Goal: Task Accomplishment & Management: Use online tool/utility

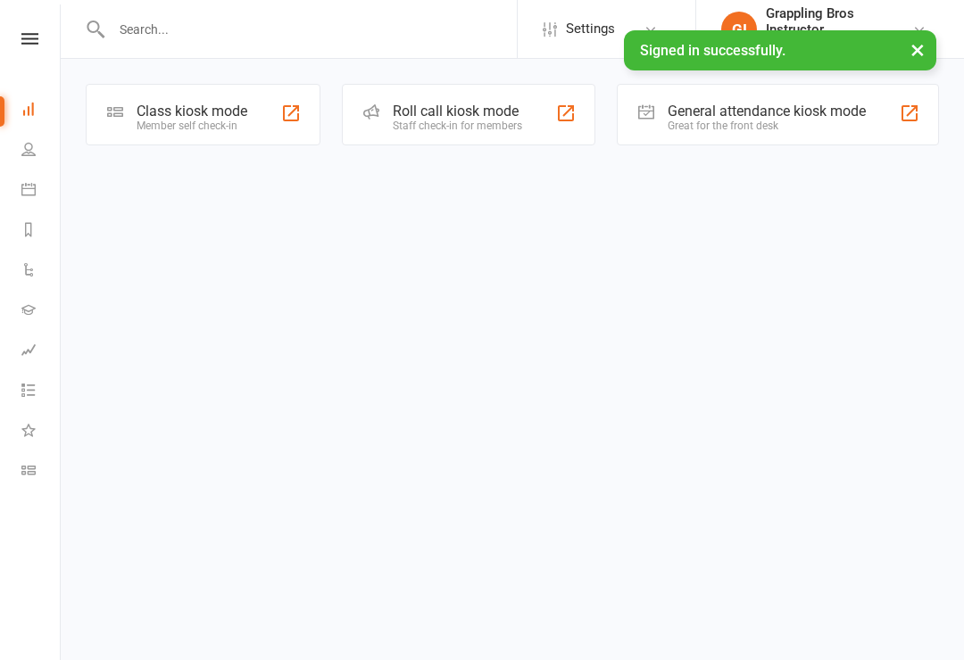
click at [34, 480] on link "Class check-in" at bounding box center [41, 472] width 40 height 40
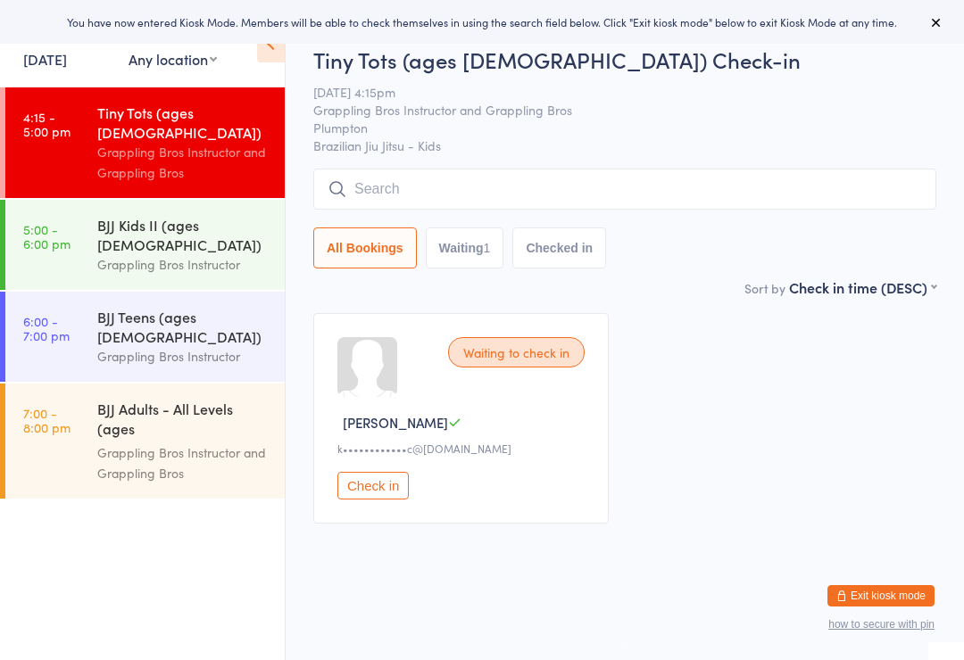
click at [161, 123] on div "Tiny Tots (ages [DEMOGRAPHIC_DATA])" at bounding box center [183, 122] width 172 height 39
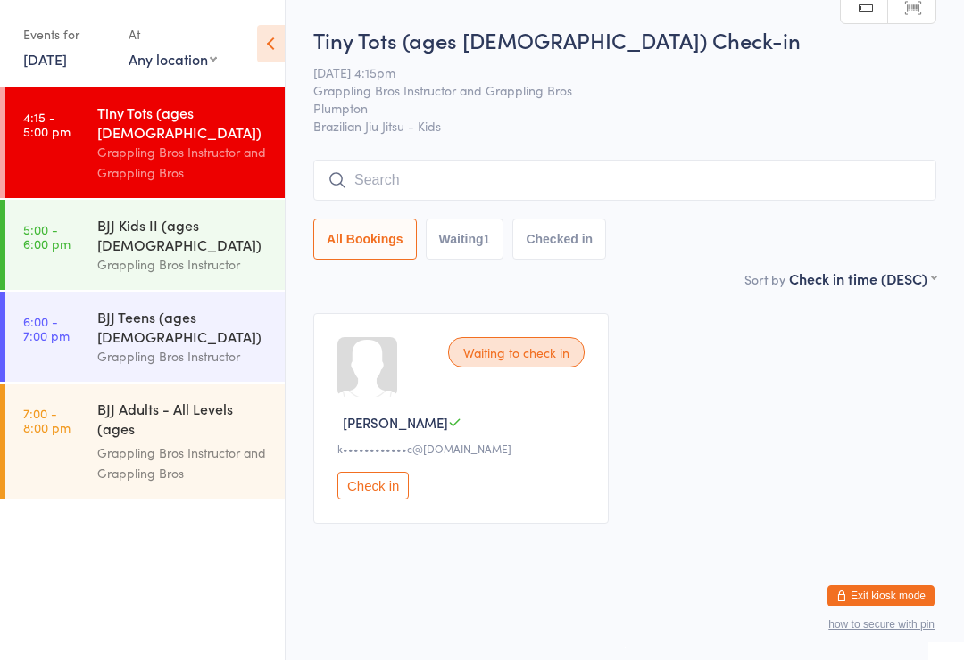
click at [564, 235] on button "Checked in" at bounding box center [559, 239] width 94 height 41
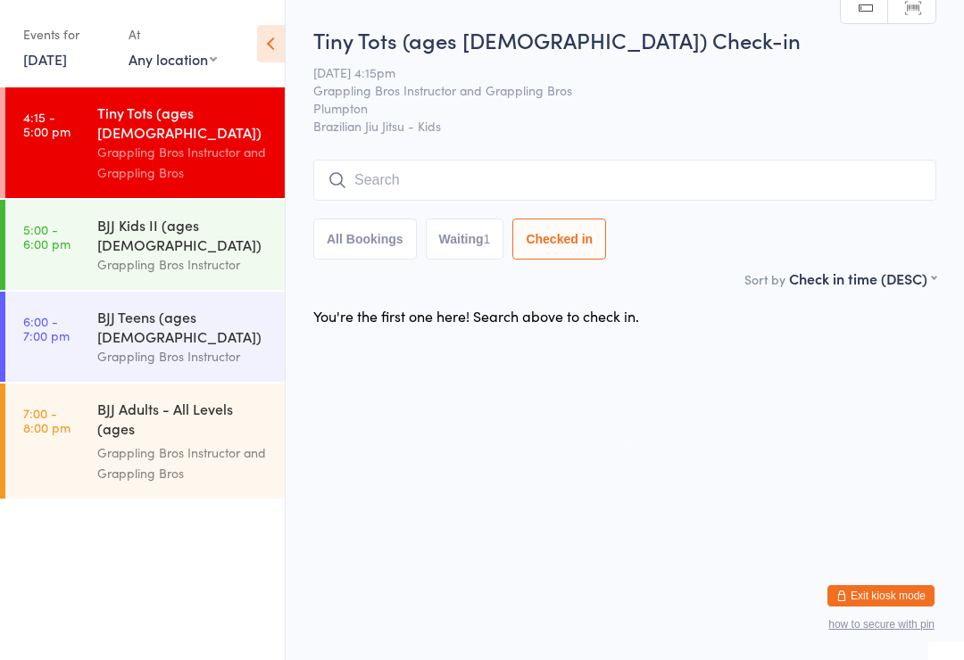
click at [472, 230] on button "Waiting 1" at bounding box center [465, 239] width 79 height 41
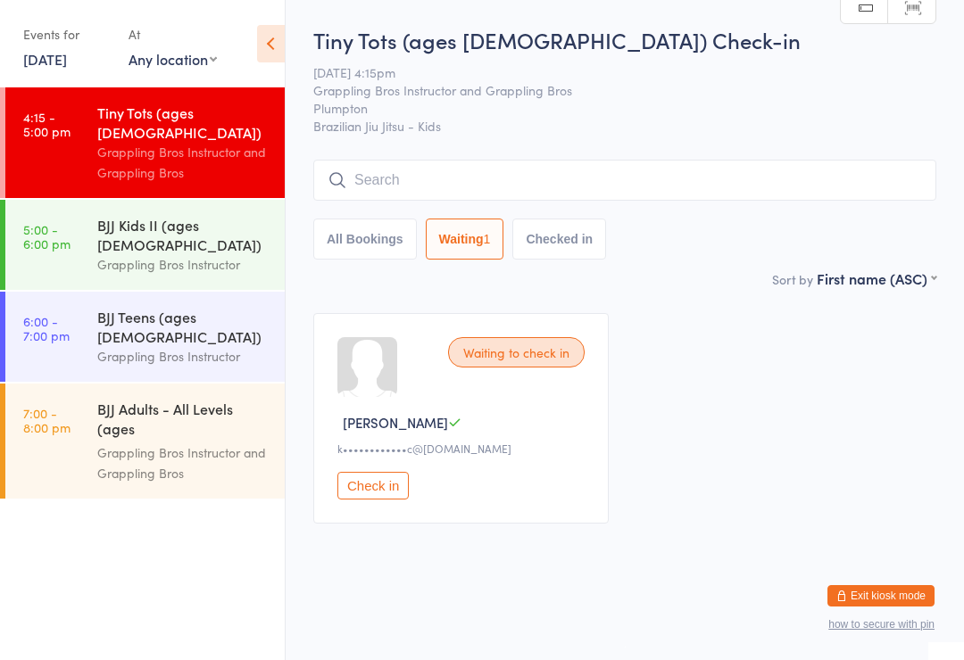
click at [349, 241] on button "All Bookings" at bounding box center [365, 239] width 104 height 41
select select "5"
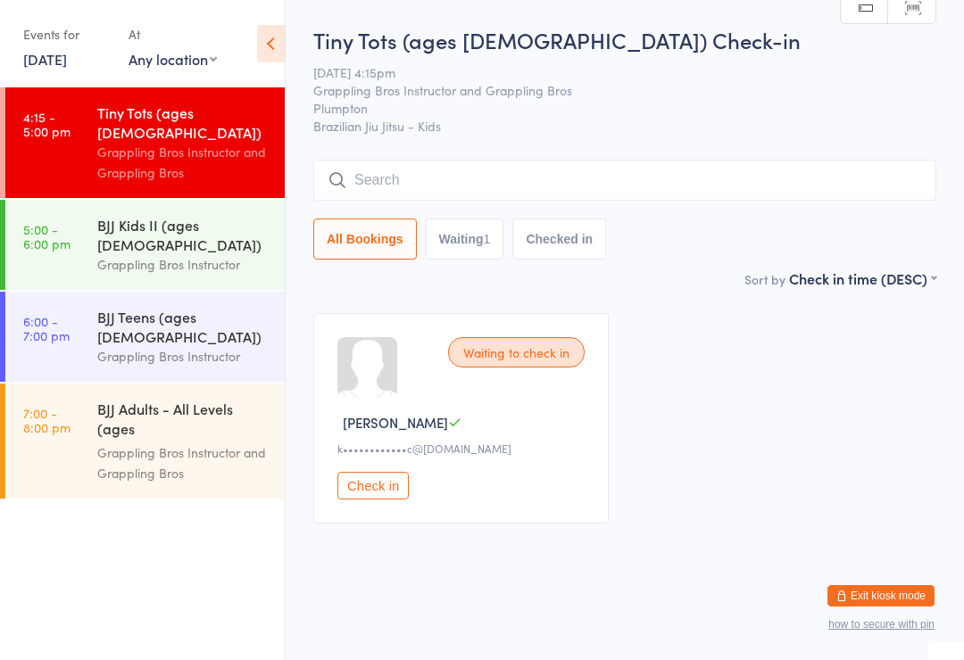
click at [175, 109] on div "Tiny Tots (ages [DEMOGRAPHIC_DATA])" at bounding box center [183, 122] width 172 height 39
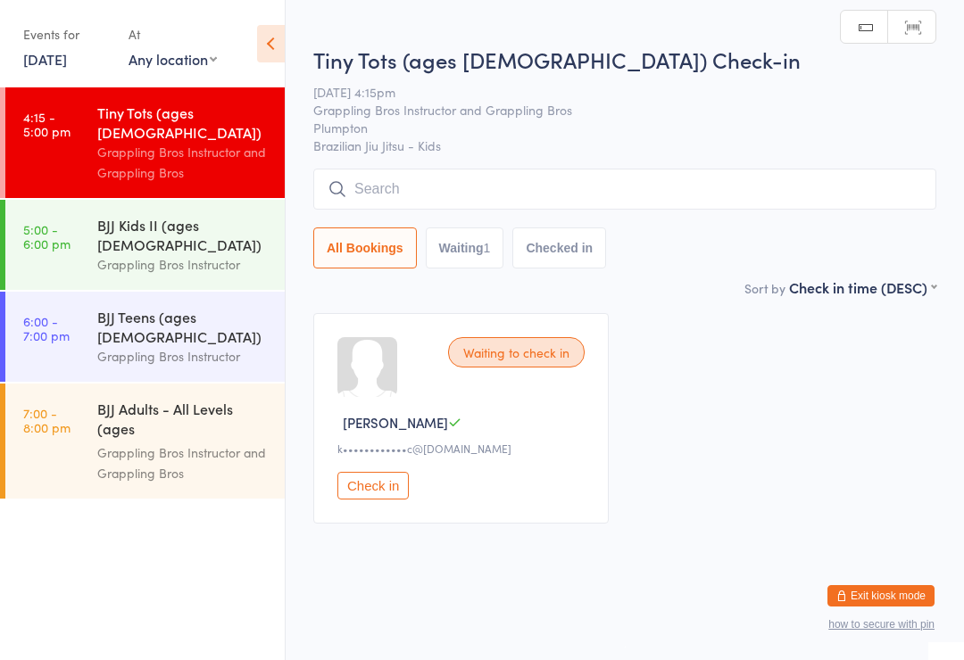
click at [374, 492] on button "Check in" at bounding box center [372, 486] width 71 height 28
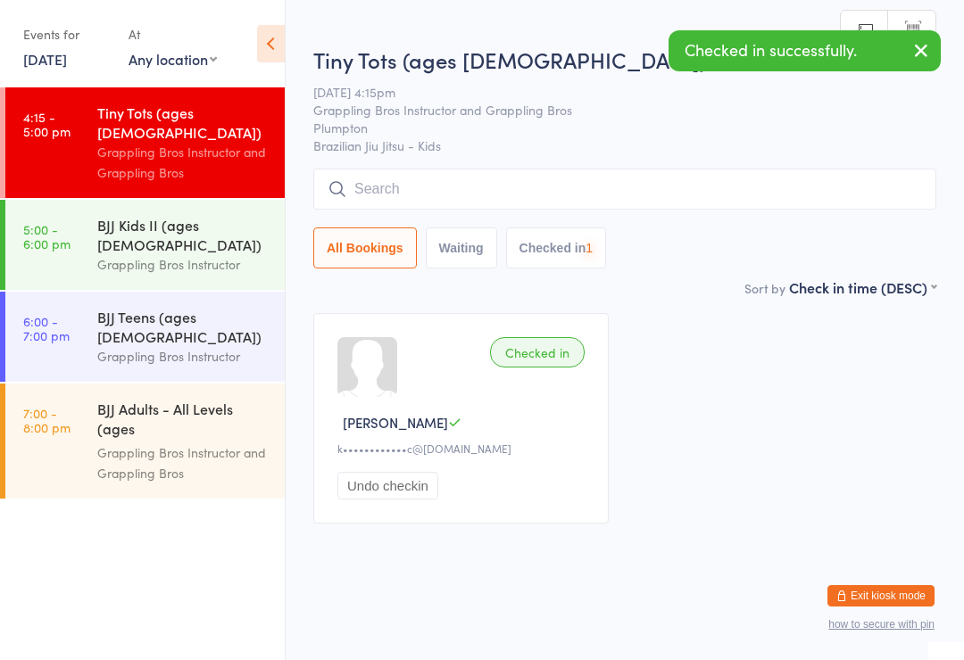
click at [378, 186] on input "search" at bounding box center [624, 189] width 623 height 41
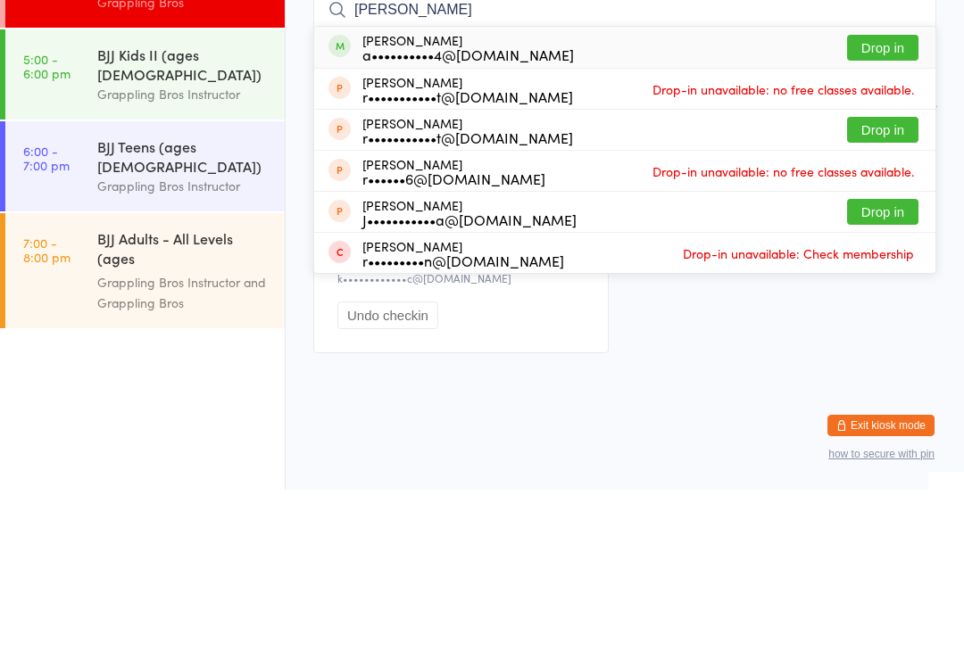
type input "Rafael"
click at [406, 218] on div "a••••••••••4@gmail.com" at bounding box center [467, 225] width 211 height 14
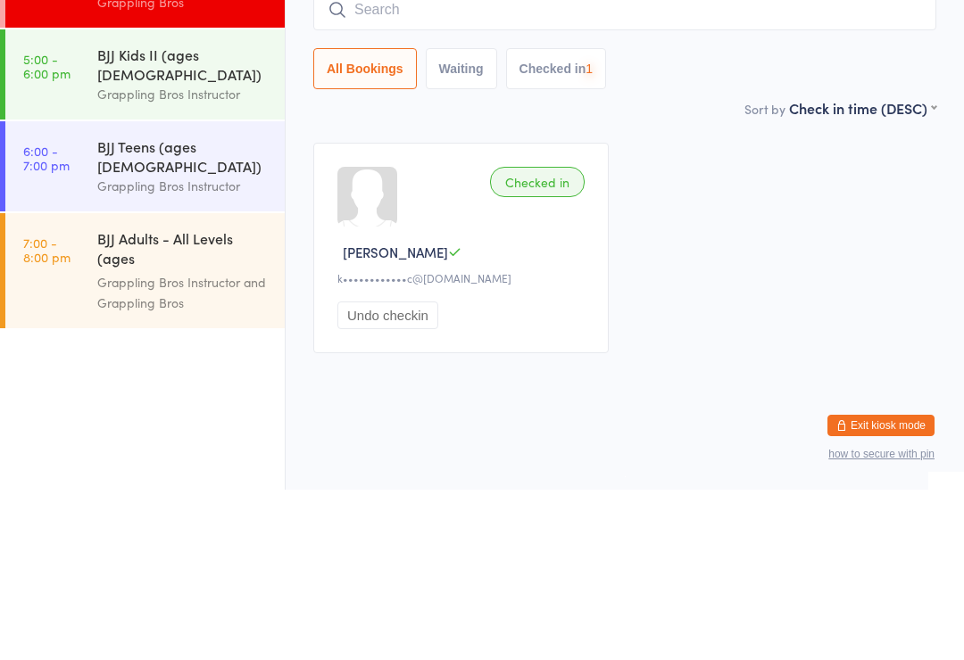
click at [399, 160] on input "search" at bounding box center [624, 180] width 623 height 41
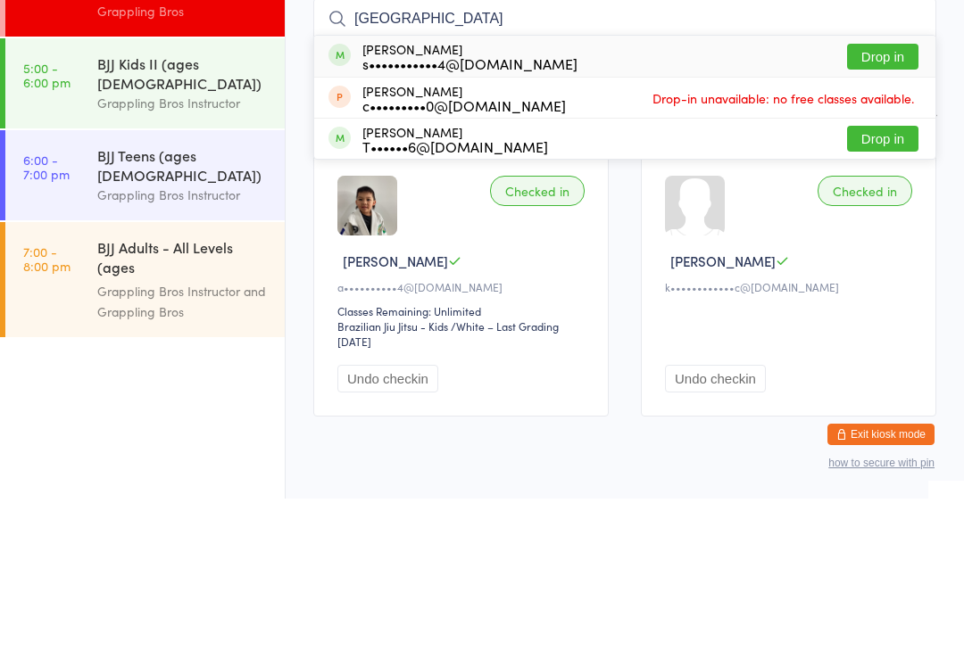
type input "Tonga"
click at [420, 218] on div "s•••••••••••4@gmail.com" at bounding box center [469, 225] width 215 height 14
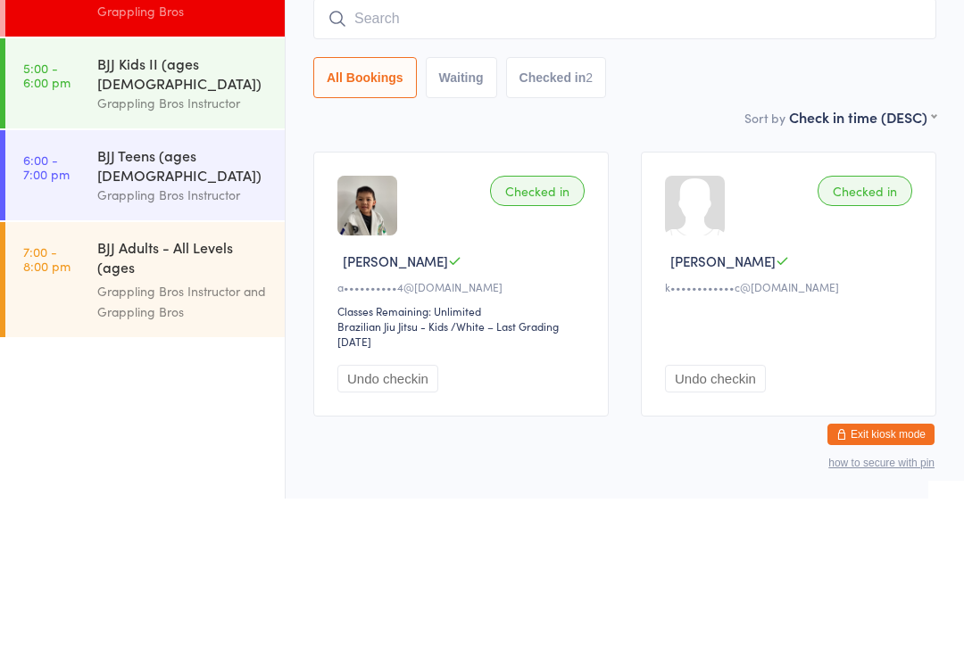
scroll to position [62, 0]
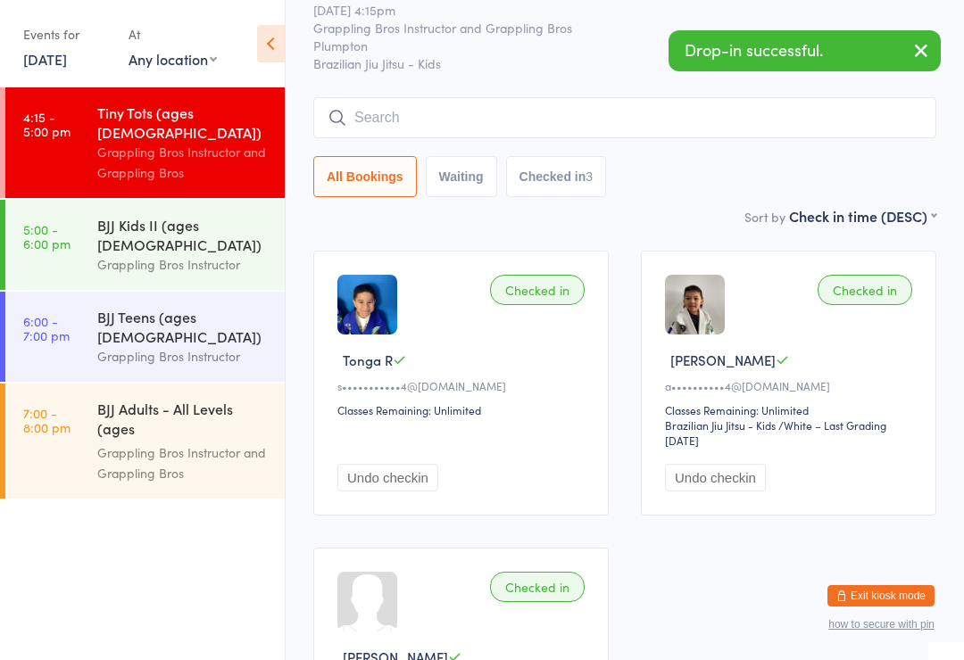
click at [391, 109] on input "search" at bounding box center [624, 117] width 623 height 41
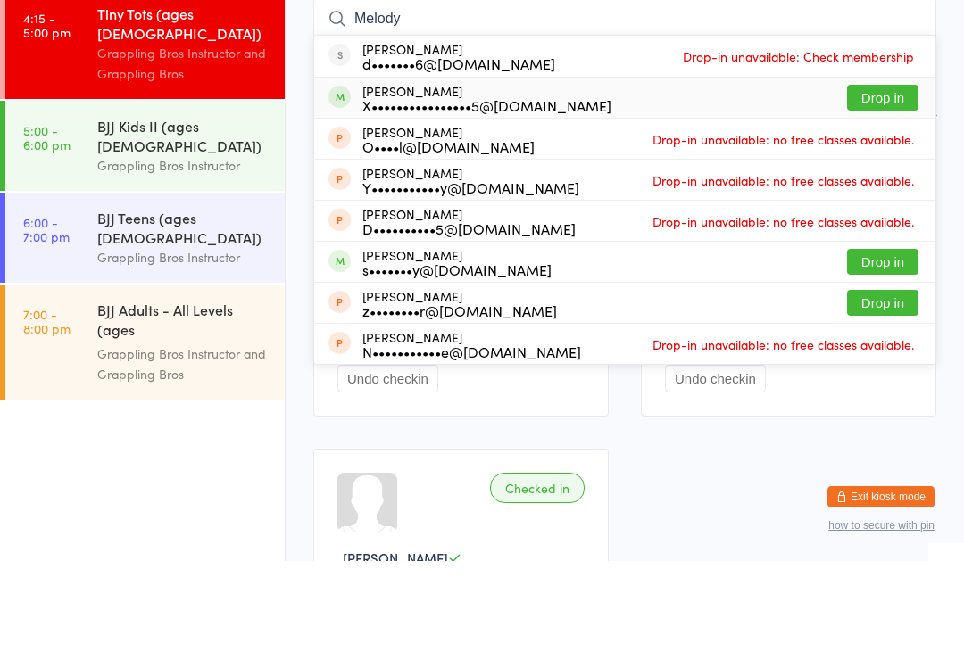
type input "Melody"
click at [432, 197] on div "X••••••••••••••••5@gmail.com" at bounding box center [486, 204] width 249 height 14
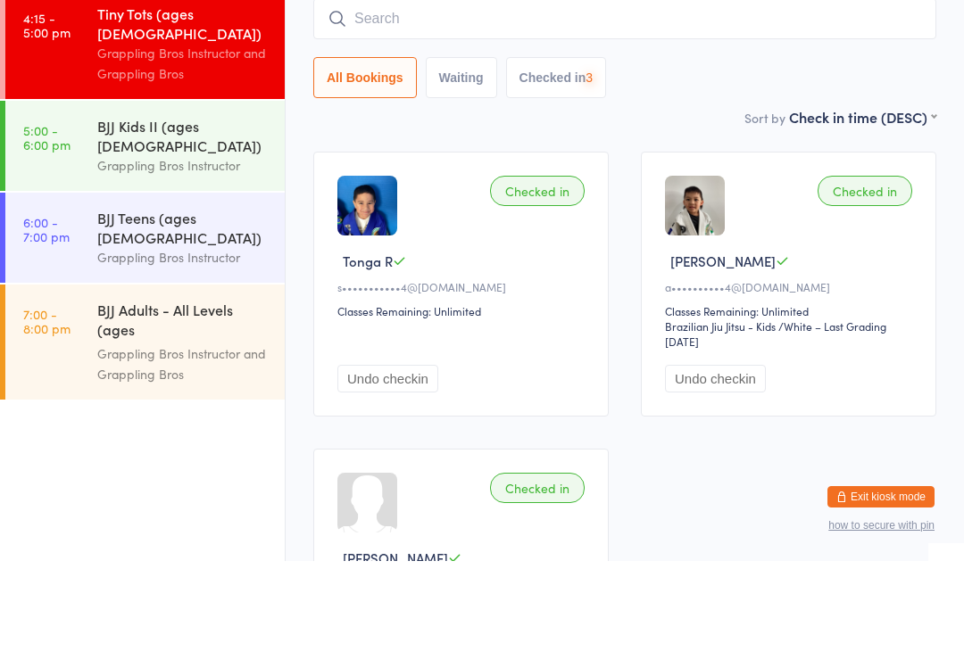
click at [413, 97] on input "search" at bounding box center [624, 117] width 623 height 41
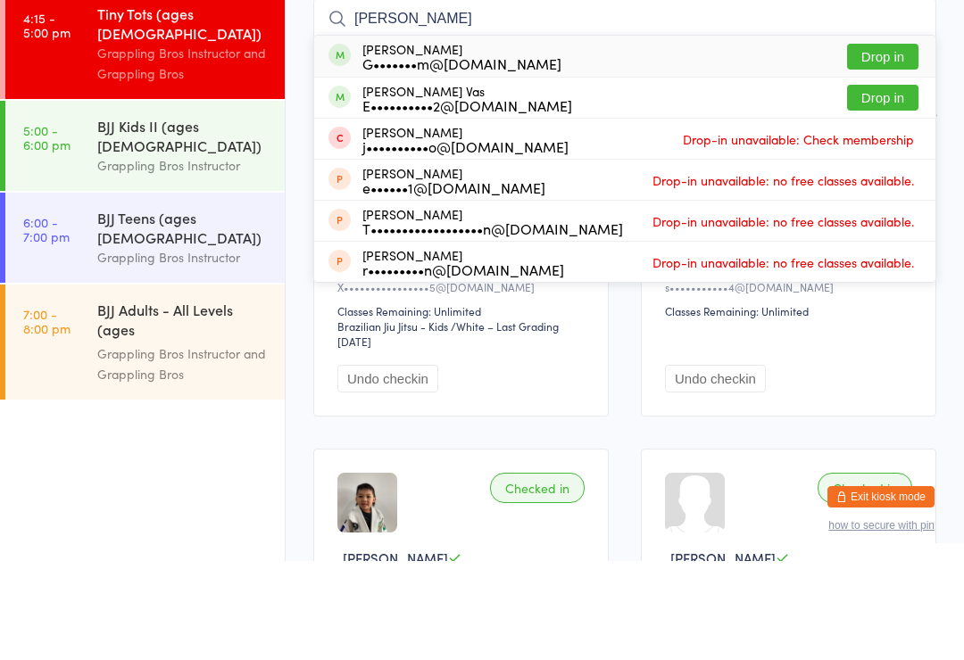
type input "Elias"
click at [416, 141] on div "Elias Saidi G•••••••m@live.com.au" at bounding box center [461, 155] width 199 height 29
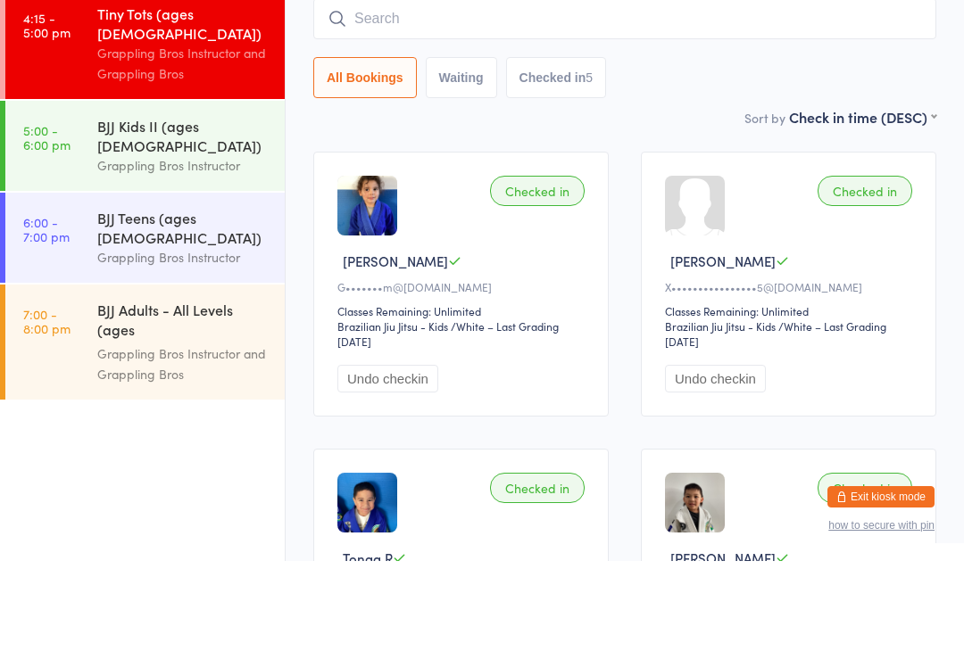
click at [178, 215] on div "BJJ Kids II (ages 10-11)" at bounding box center [183, 234] width 172 height 39
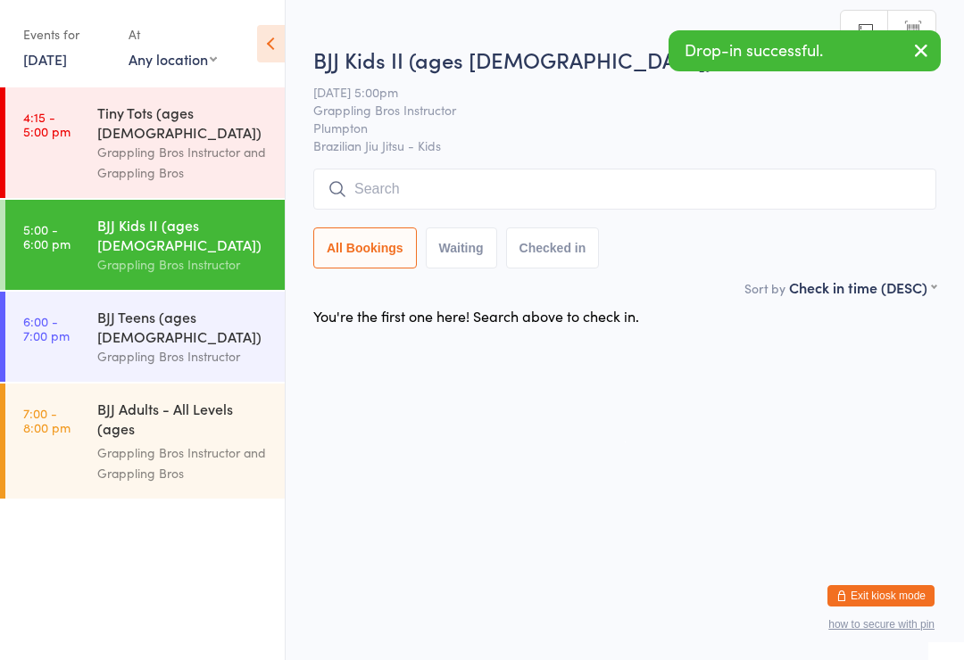
click at [375, 201] on input "search" at bounding box center [624, 189] width 623 height 41
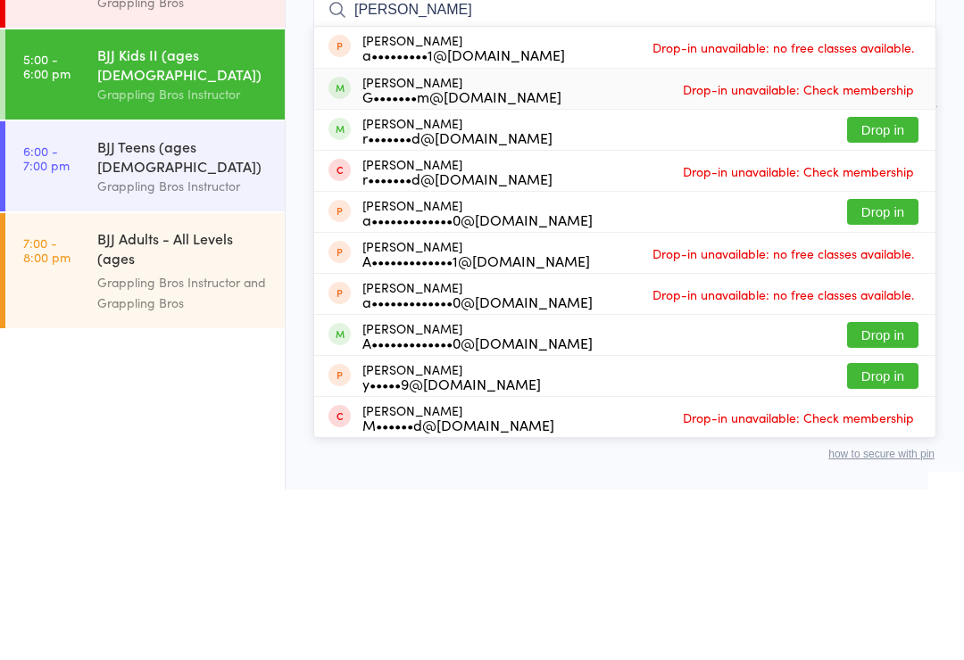
type input "Ahmad"
click at [426, 260] on div "G•••••••m@live.com.au" at bounding box center [461, 267] width 199 height 14
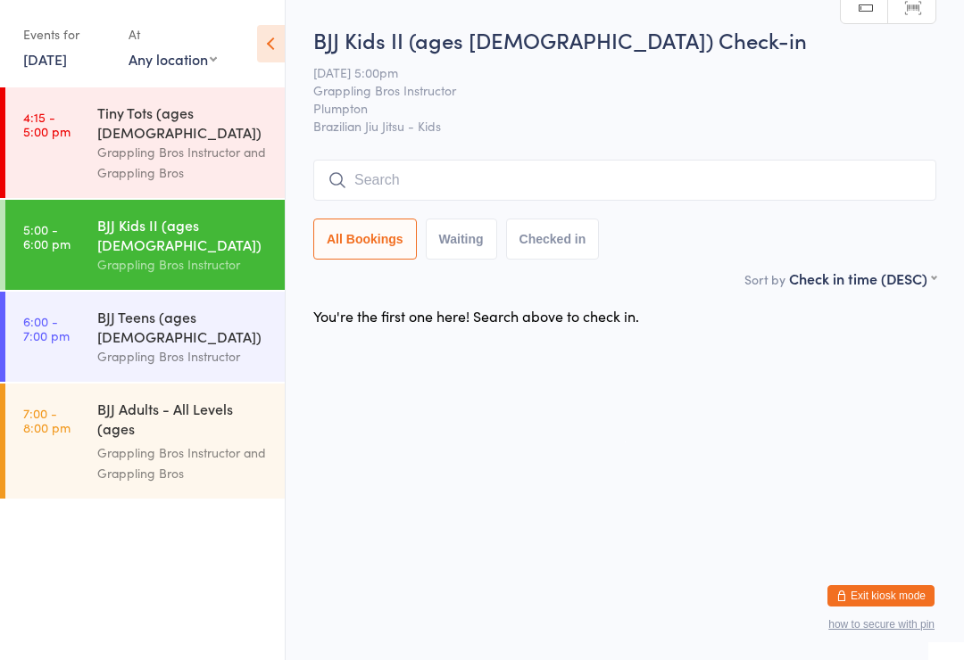
click at [161, 142] on div "Grappling Bros Instructor and Grappling Bros" at bounding box center [183, 162] width 172 height 41
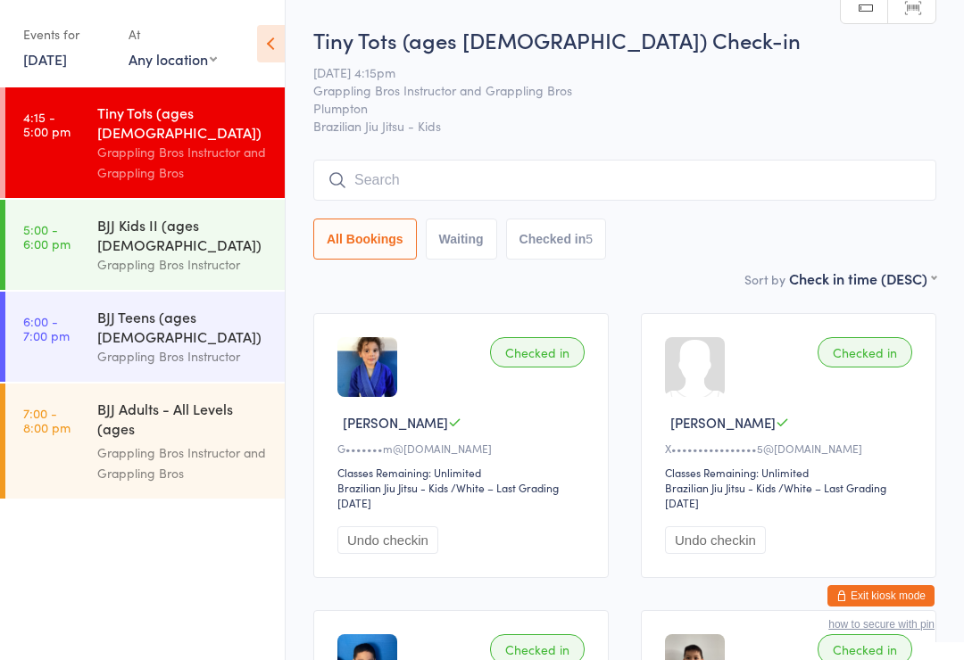
click at [754, 174] on input "search" at bounding box center [624, 180] width 623 height 41
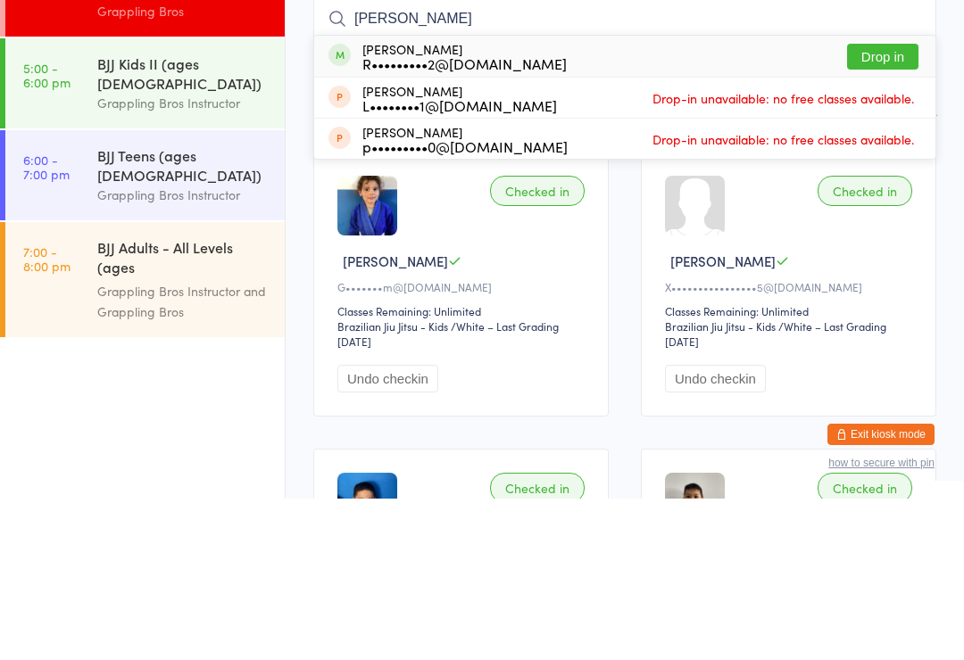
type input "Tate"
click at [886, 205] on button "Drop in" at bounding box center [882, 218] width 71 height 26
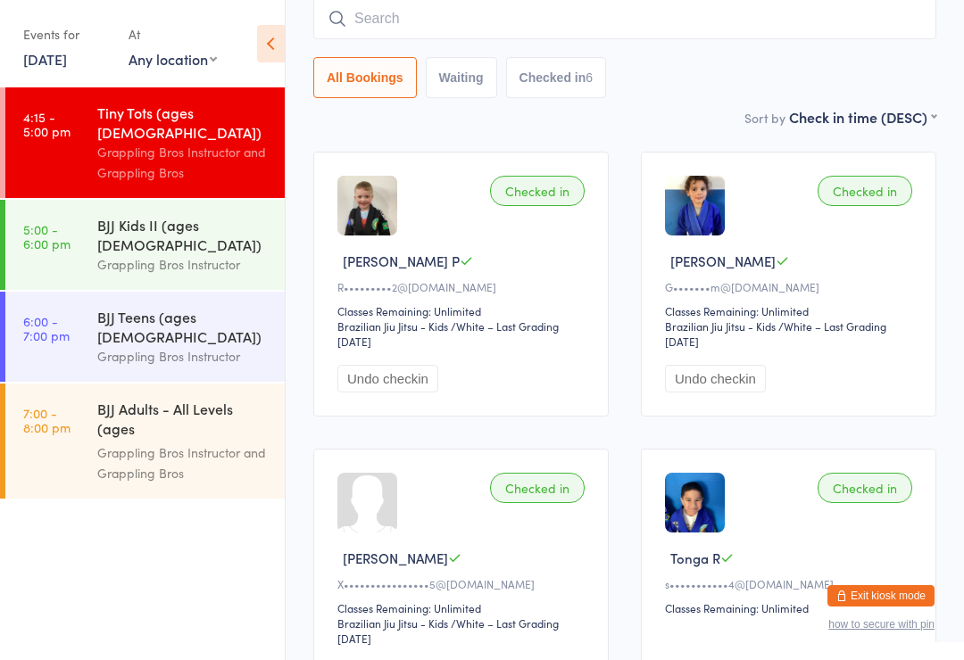
click at [726, 21] on input "search" at bounding box center [624, 18] width 623 height 41
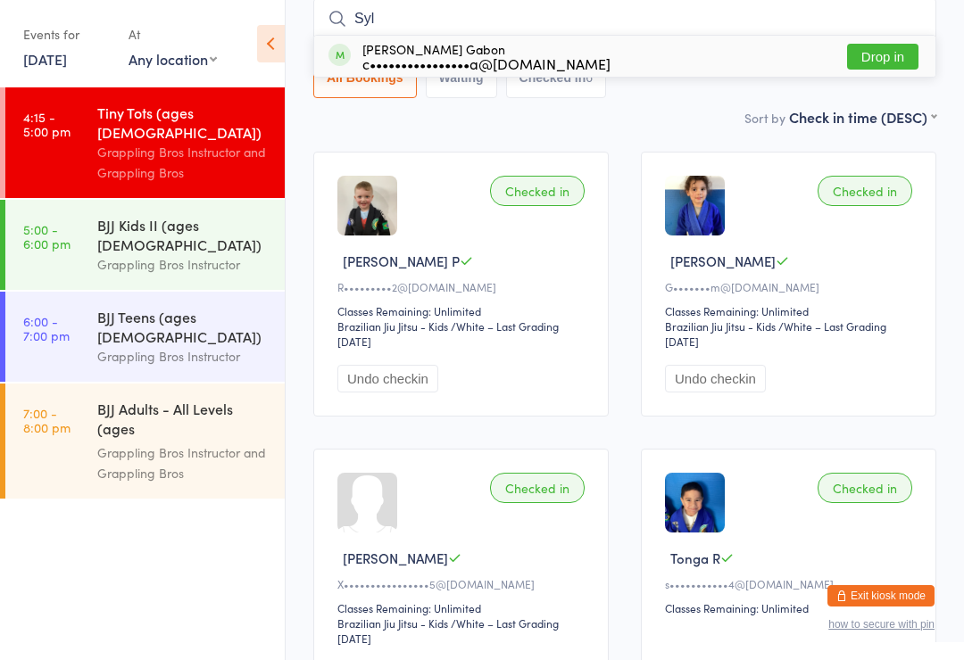
type input "Syl"
click at [881, 49] on button "Drop in" at bounding box center [882, 57] width 71 height 26
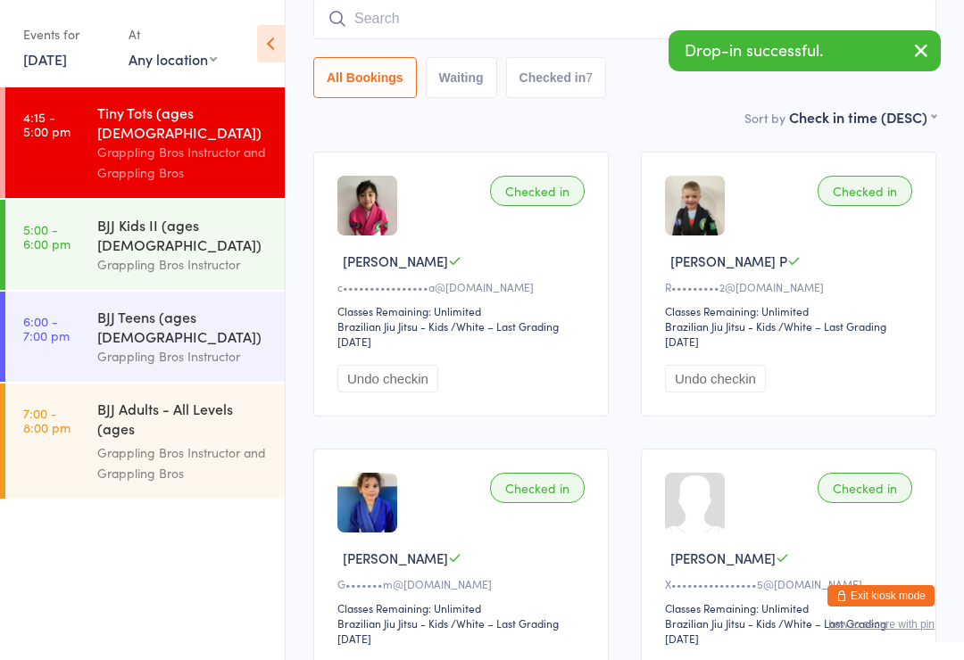
click at [705, 89] on div "All Bookings Waiting Checked in 7" at bounding box center [624, 77] width 623 height 41
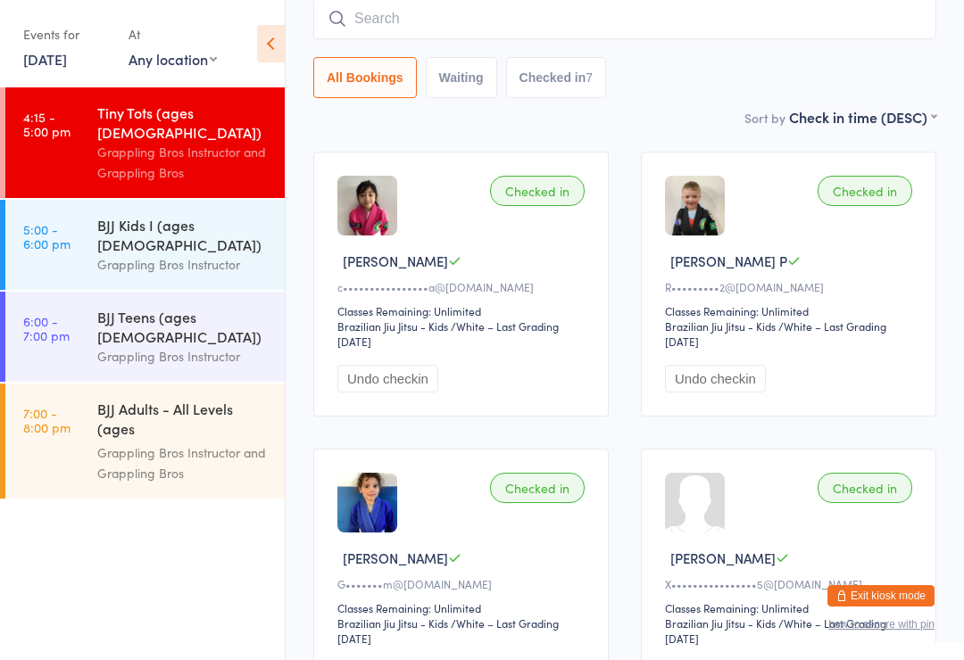
click at [158, 254] on div "Grappling Bros Instructor" at bounding box center [183, 264] width 172 height 21
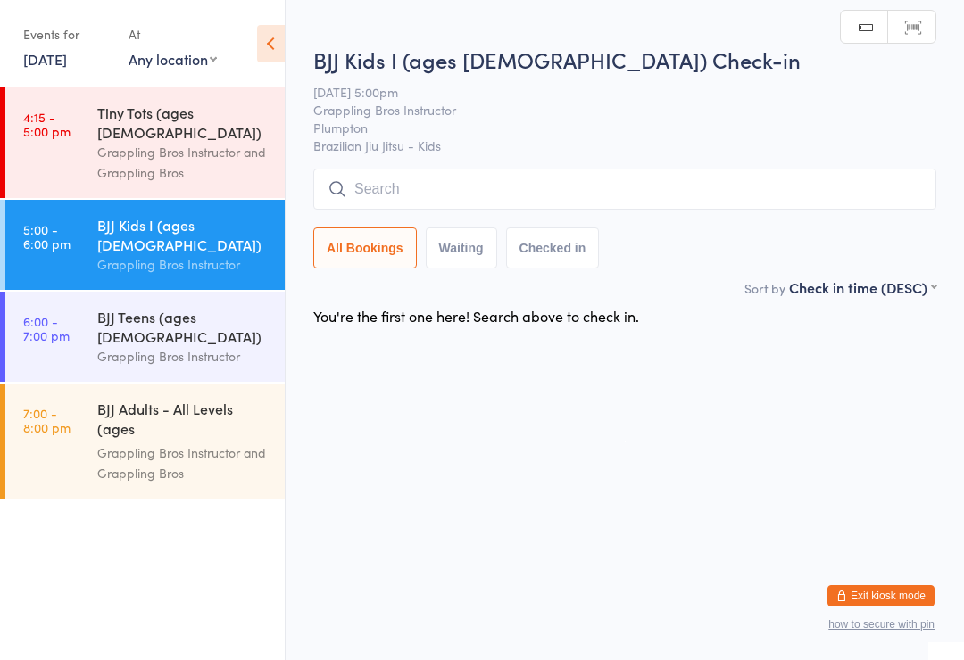
click at [455, 185] on input "search" at bounding box center [624, 189] width 623 height 41
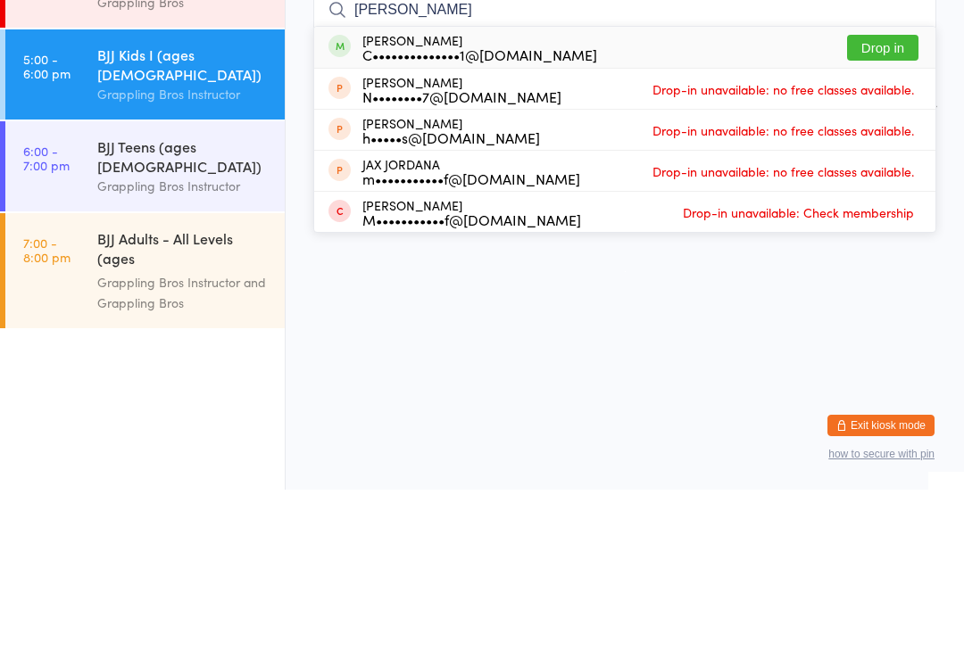
type input "Joe"
click at [885, 205] on button "Drop in" at bounding box center [882, 218] width 71 height 26
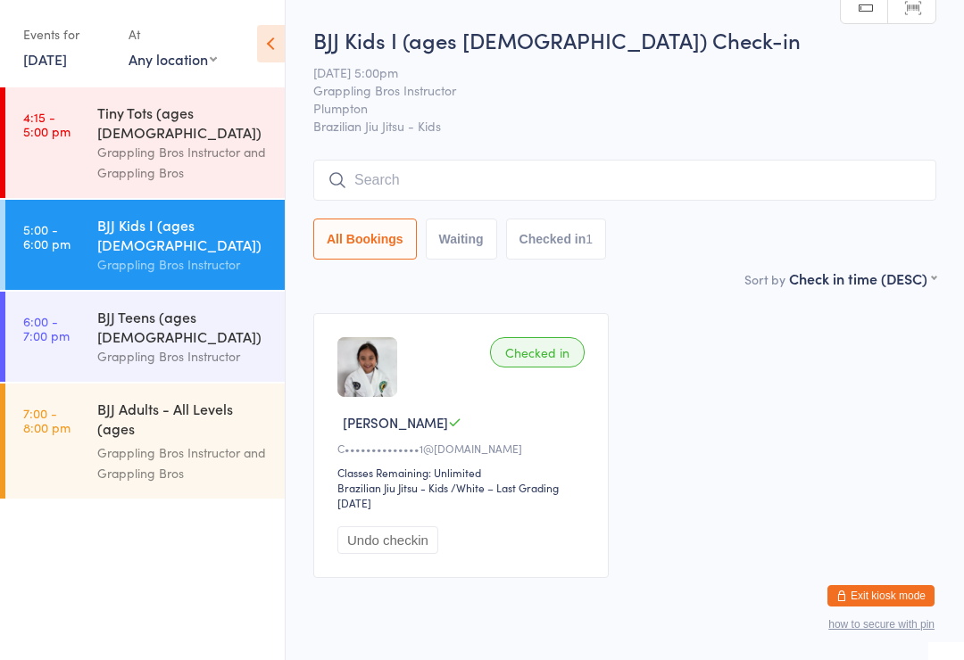
click at [854, 200] on input "search" at bounding box center [624, 180] width 623 height 41
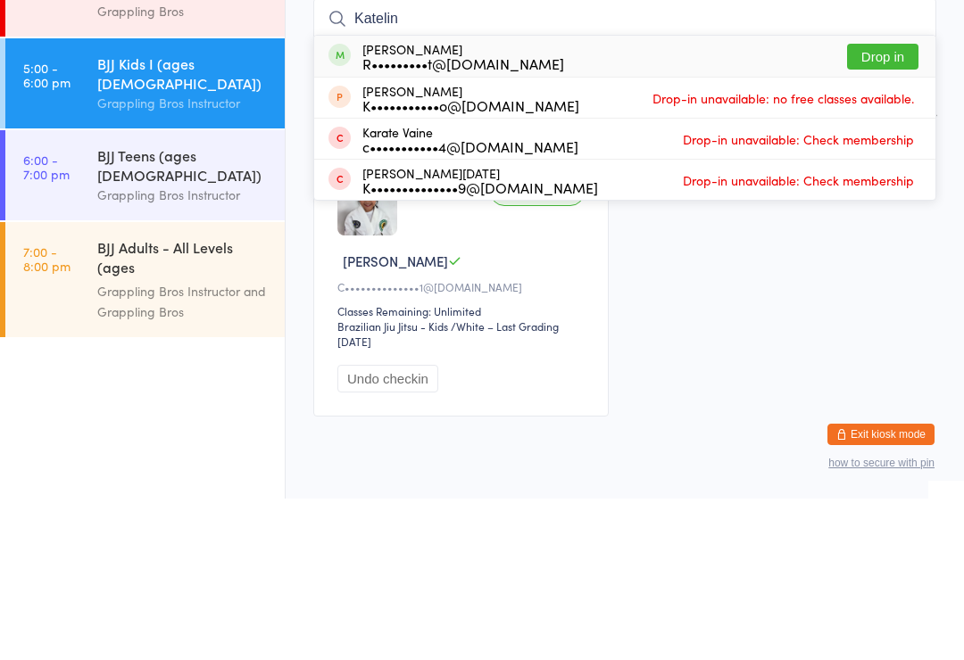
type input "Katelin"
click at [899, 205] on button "Drop in" at bounding box center [882, 218] width 71 height 26
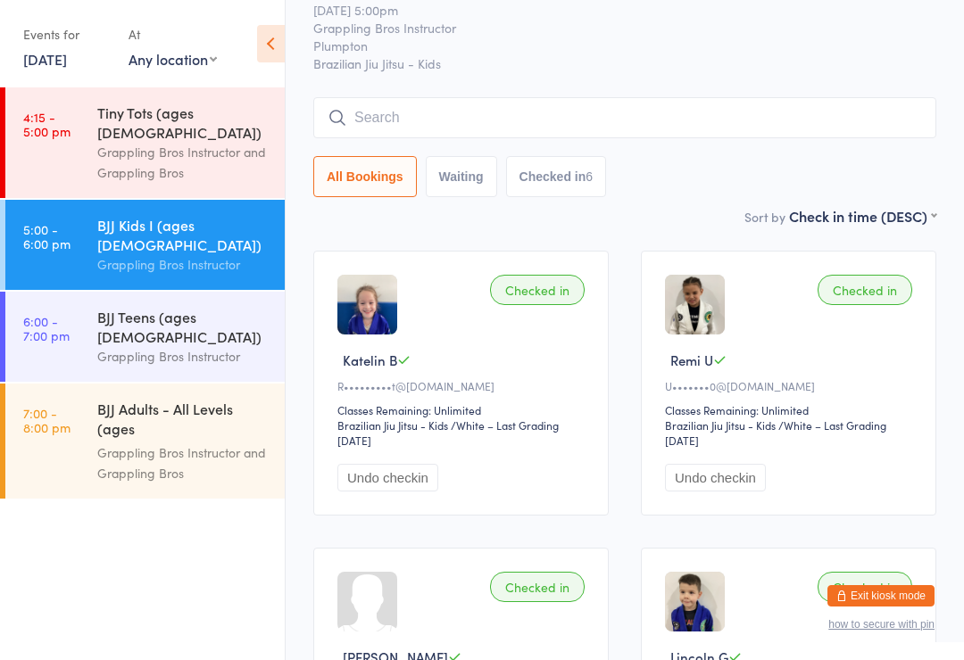
click at [455, 121] on input "search" at bounding box center [624, 117] width 623 height 41
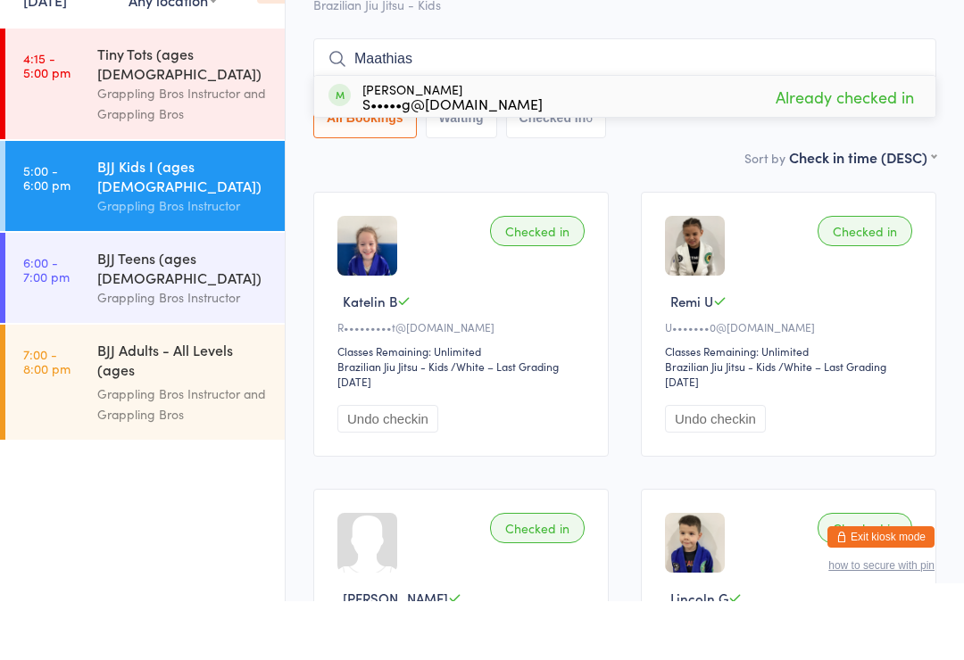
type input "Maathias"
click at [490, 155] on div "S•••••g@gmail.com" at bounding box center [452, 162] width 180 height 14
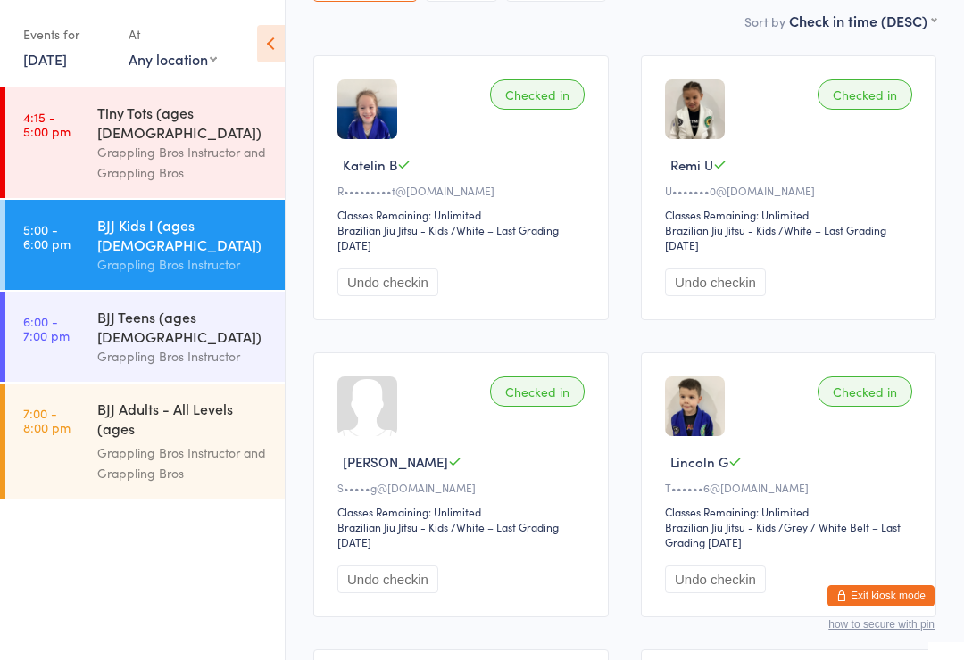
scroll to position [0, 0]
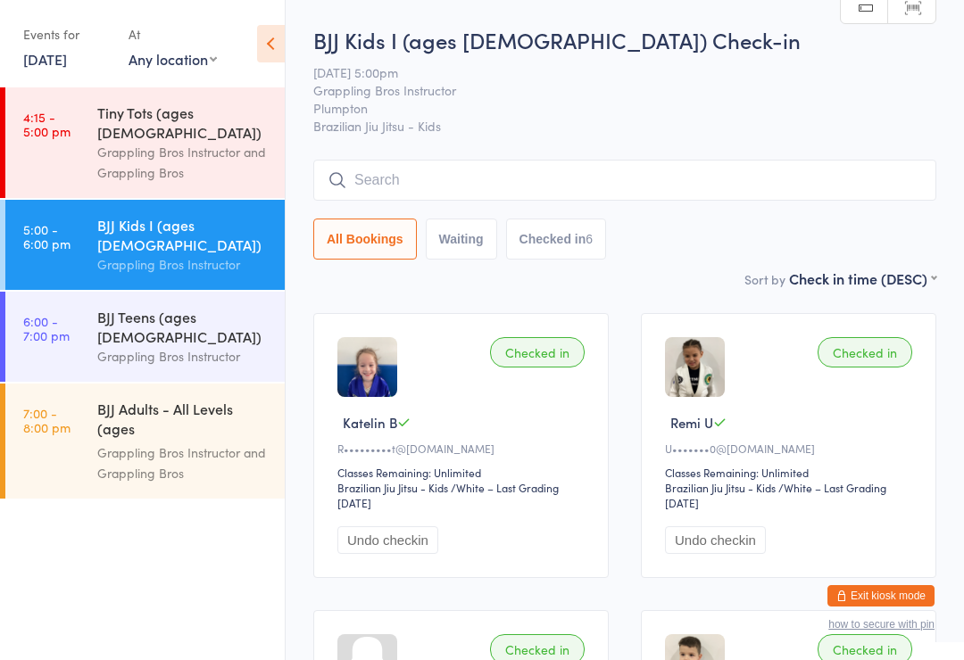
click at [523, 164] on input "search" at bounding box center [624, 180] width 623 height 41
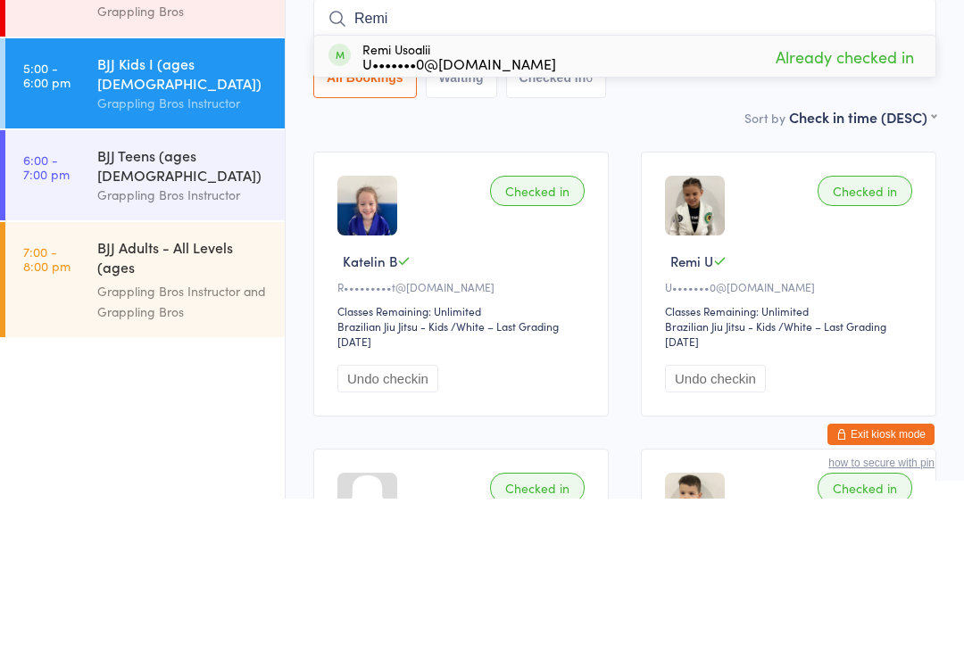
click at [467, 160] on input "Remi" at bounding box center [624, 180] width 623 height 41
click at [353, 160] on input "Remi" at bounding box center [624, 180] width 623 height 41
click at [391, 160] on input "Remi" at bounding box center [624, 180] width 623 height 41
click at [315, 160] on input "Remi" at bounding box center [624, 180] width 623 height 41
type input "Remi"
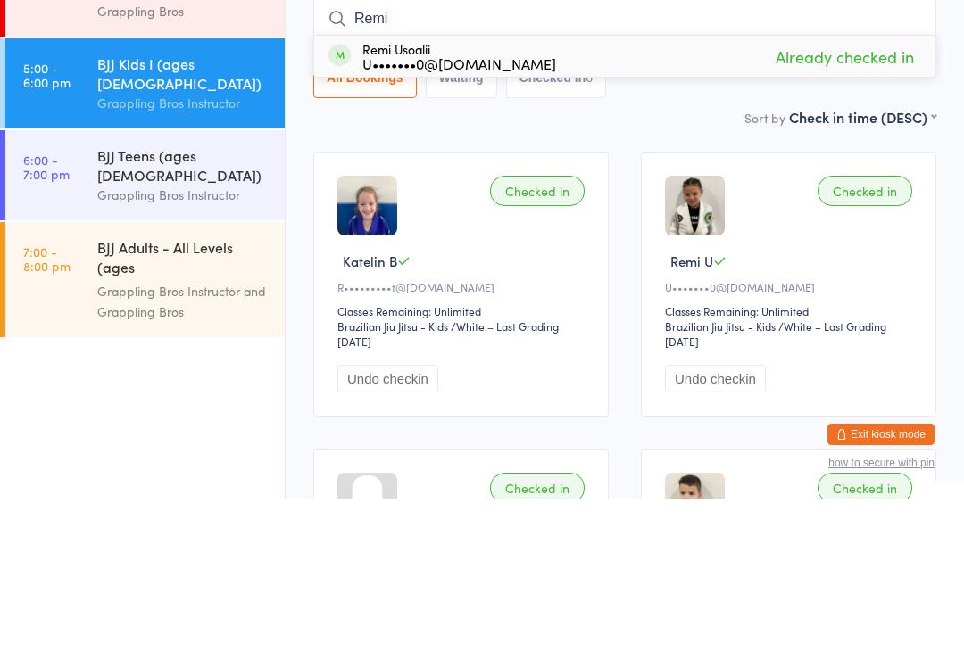
click at [331, 197] on div "Remi Usoalii U•••••••0@gmail.com Already checked in" at bounding box center [624, 217] width 621 height 41
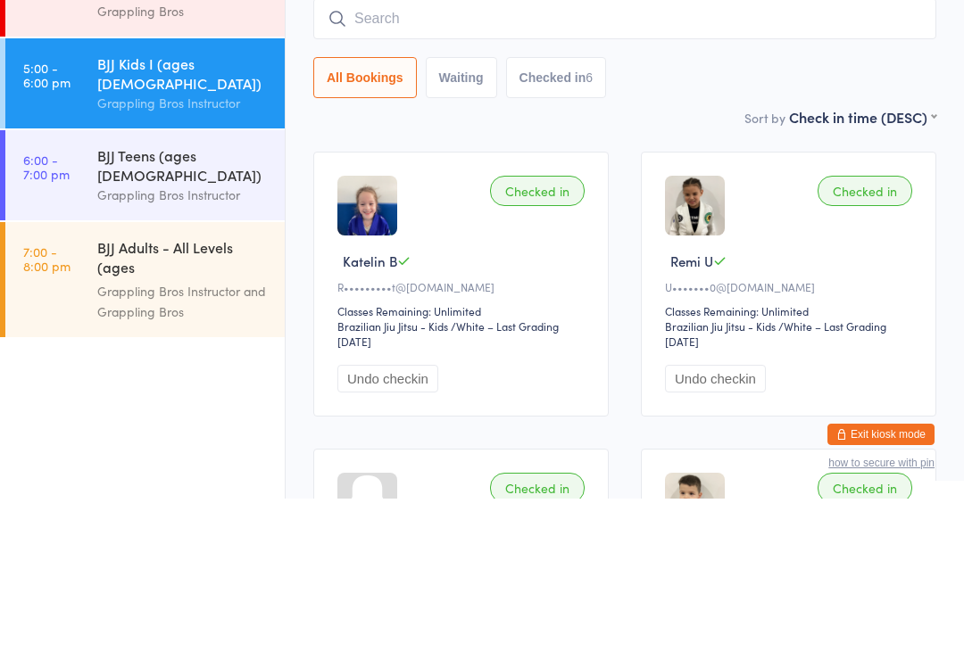
click at [336, 219] on button "All Bookings" at bounding box center [365, 239] width 104 height 41
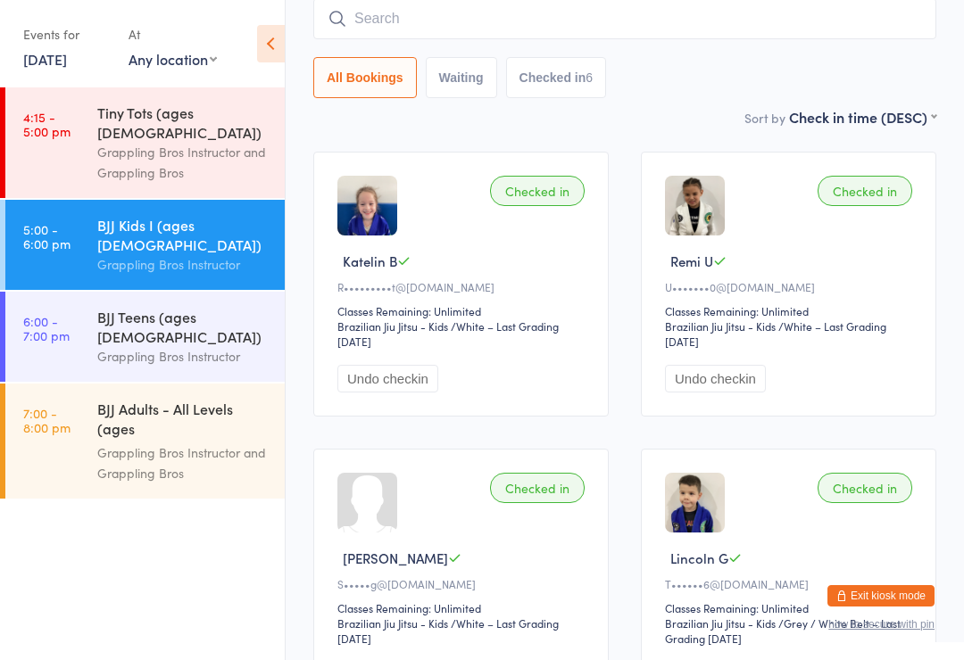
click at [622, 5] on input "search" at bounding box center [624, 18] width 623 height 41
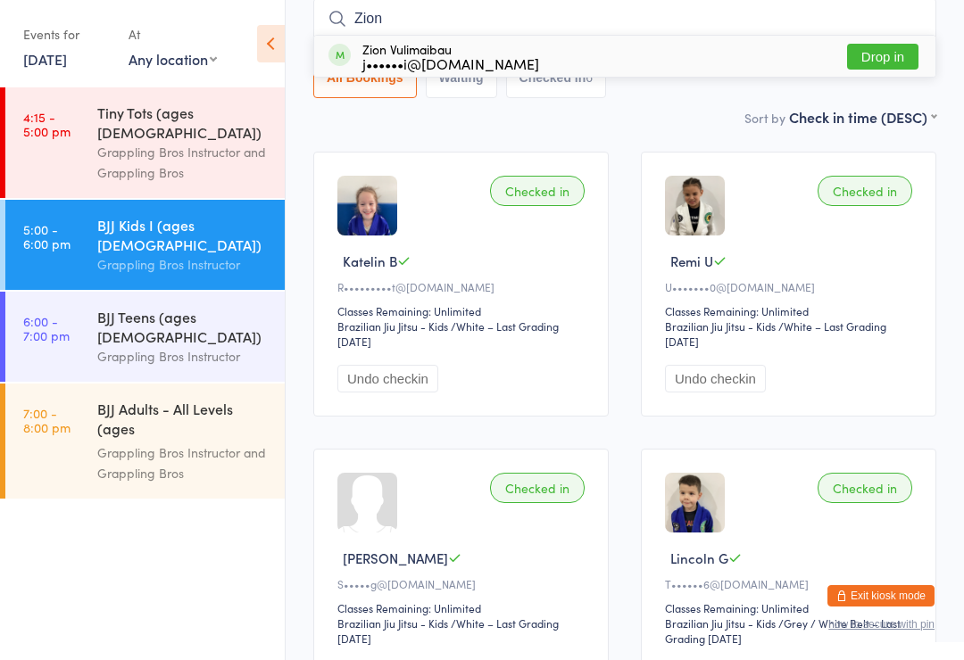
type input "Zion"
click at [778, 55] on div "Zion Vulimaibau j••••••i@gmail.com Drop in" at bounding box center [624, 56] width 621 height 41
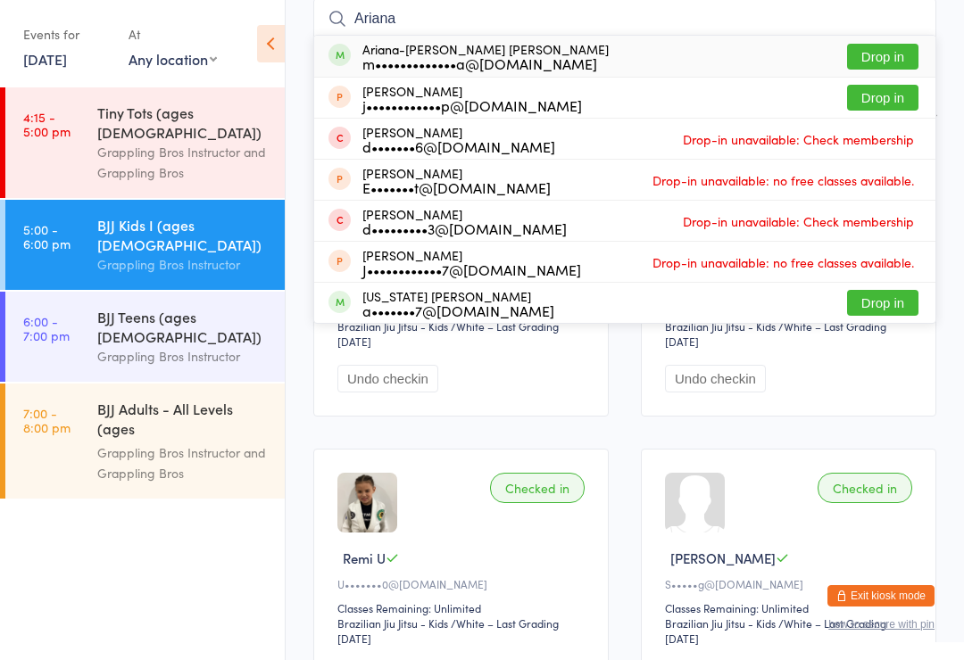
type input "Ariana"
click at [880, 70] on button "Drop in" at bounding box center [882, 57] width 71 height 26
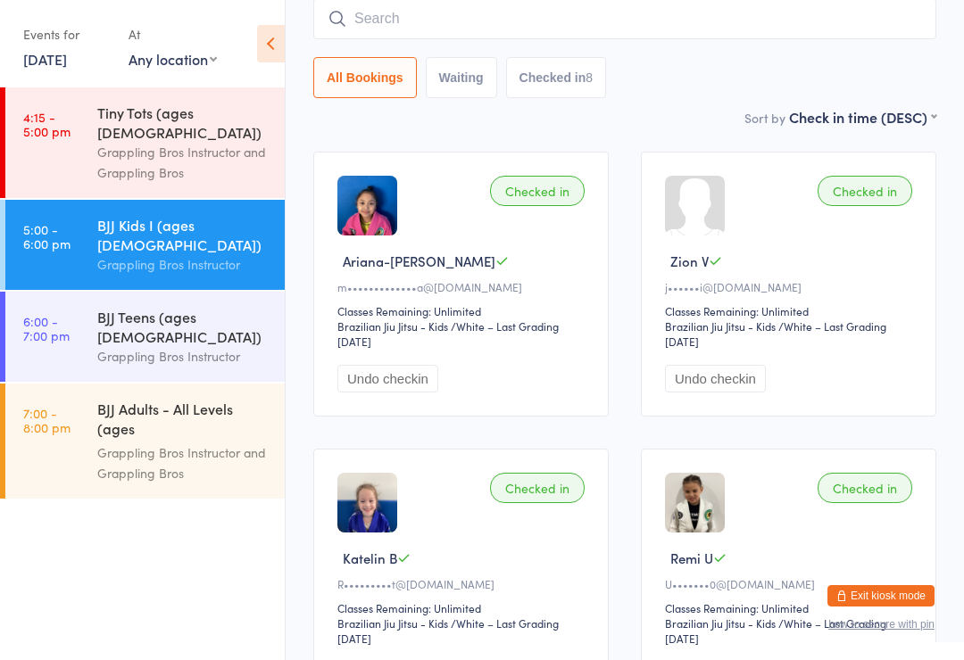
scroll to position [161, 0]
click at [382, 28] on input "search" at bounding box center [624, 19] width 623 height 41
click at [121, 254] on div "Grappling Bros Instructor" at bounding box center [183, 264] width 172 height 21
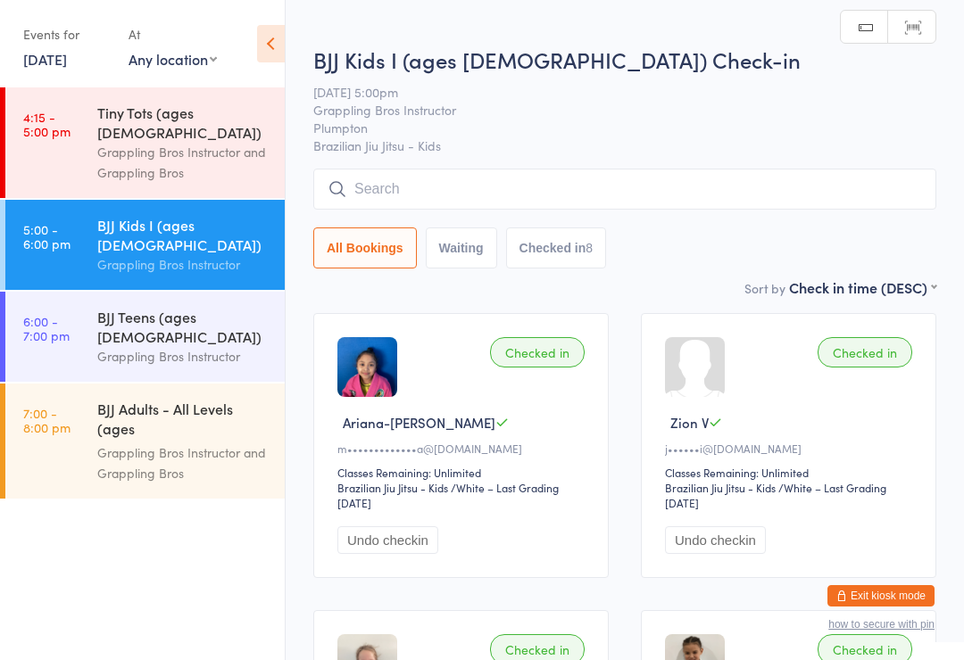
click at [384, 195] on input "search" at bounding box center [624, 189] width 623 height 41
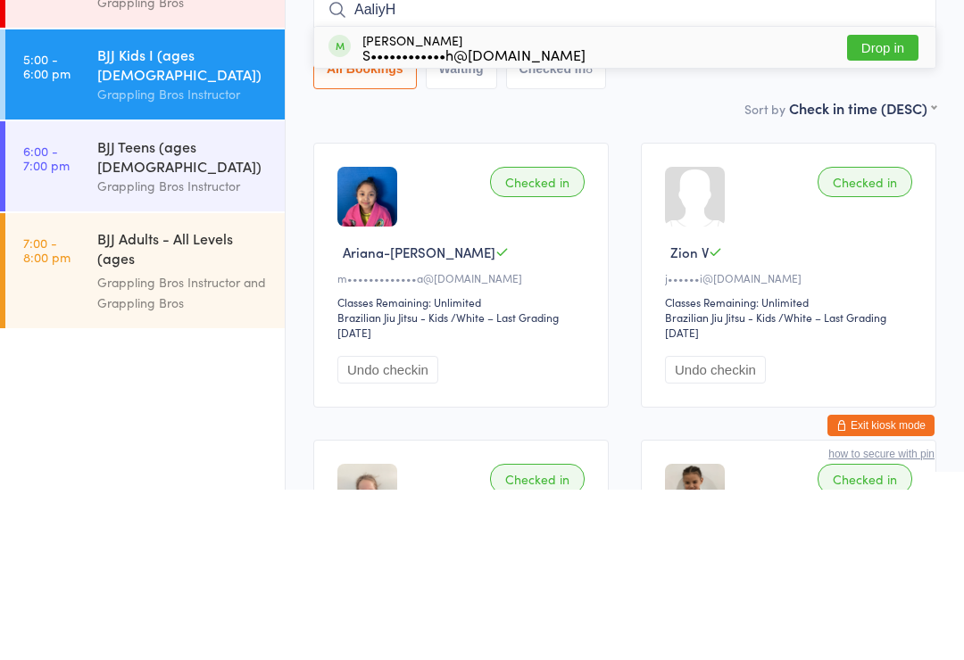
type input "AaliyH"
click at [607, 197] on div "Aaliyah Pyke S••••••••••••h@icloud.com Drop in" at bounding box center [624, 217] width 621 height 41
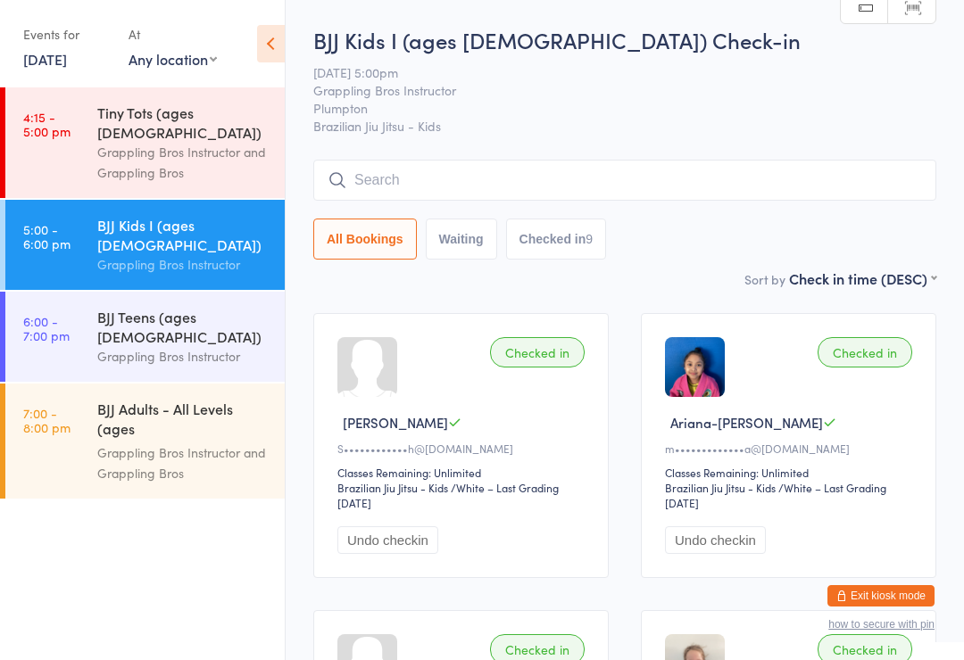
click at [899, 185] on input "search" at bounding box center [624, 180] width 623 height 41
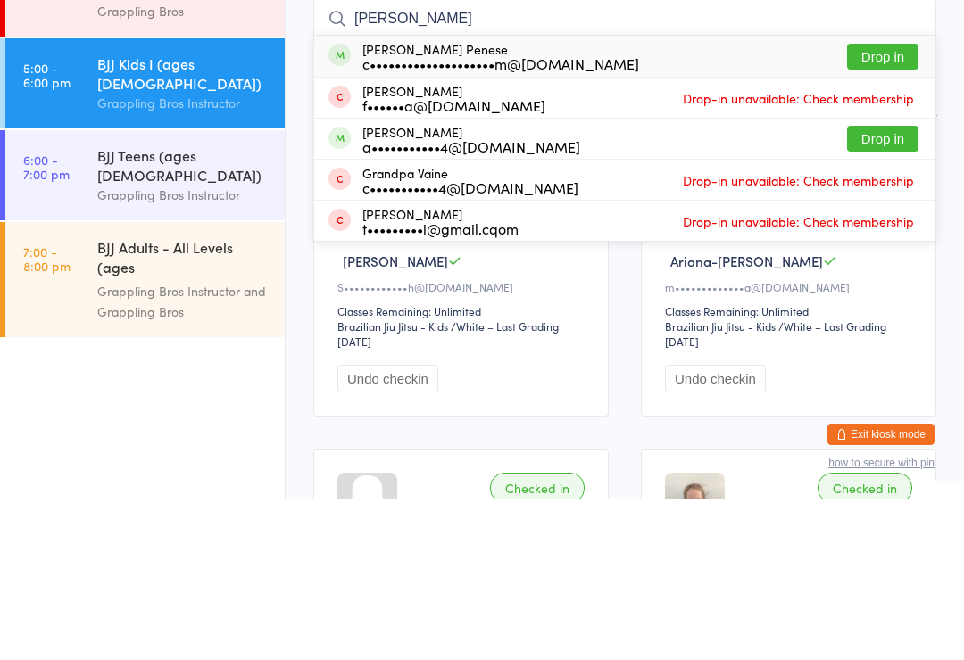
type input "Grayson"
click at [895, 205] on button "Drop in" at bounding box center [882, 218] width 71 height 26
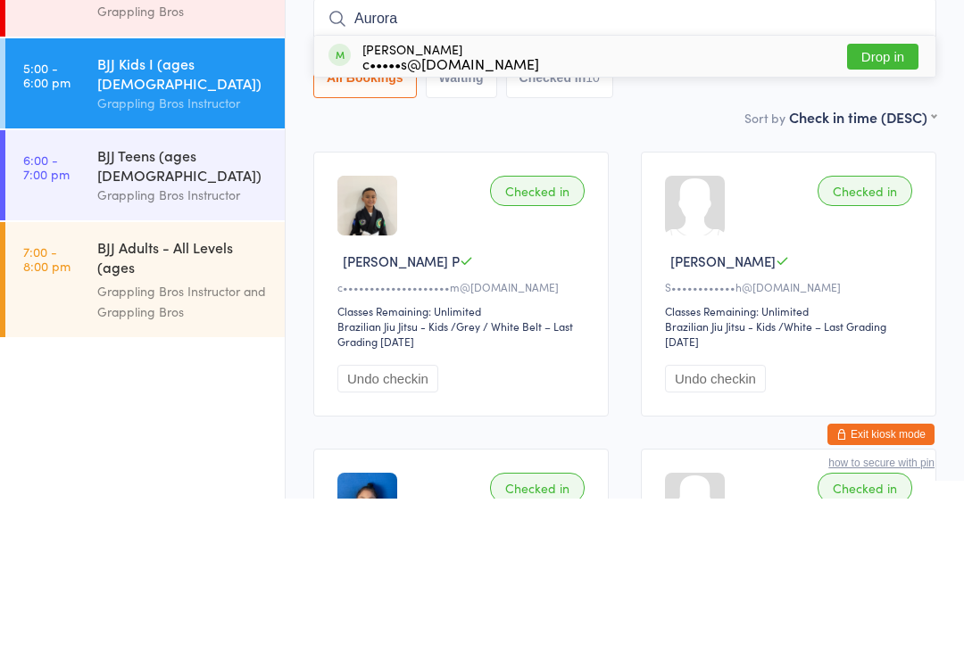
type input "Aurora"
click at [460, 218] on div "c•••••s@outlook.com.au" at bounding box center [450, 225] width 177 height 14
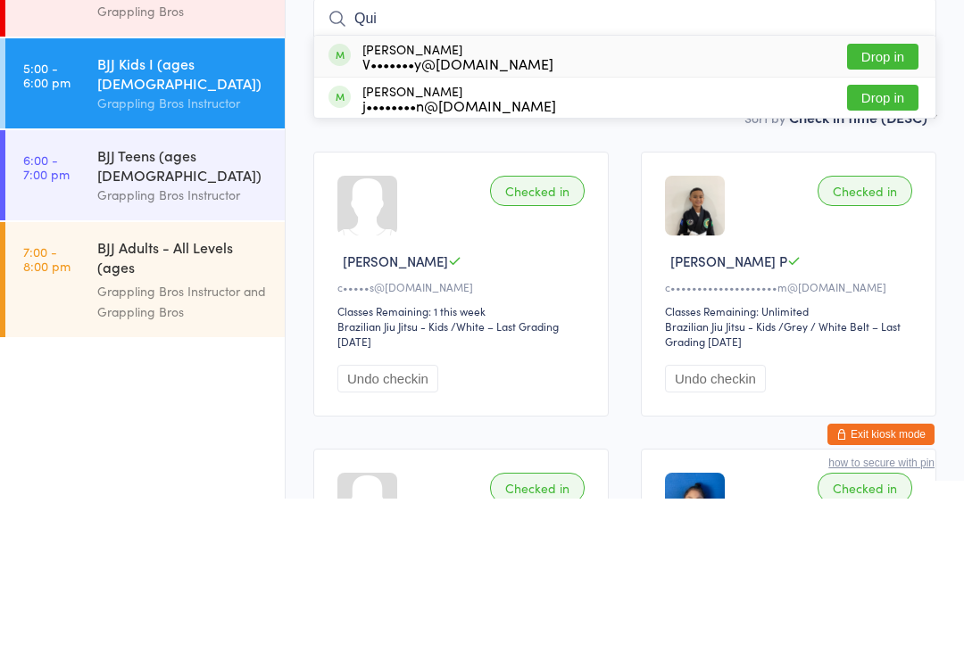
type input "Qui"
click at [901, 205] on button "Drop in" at bounding box center [882, 218] width 71 height 26
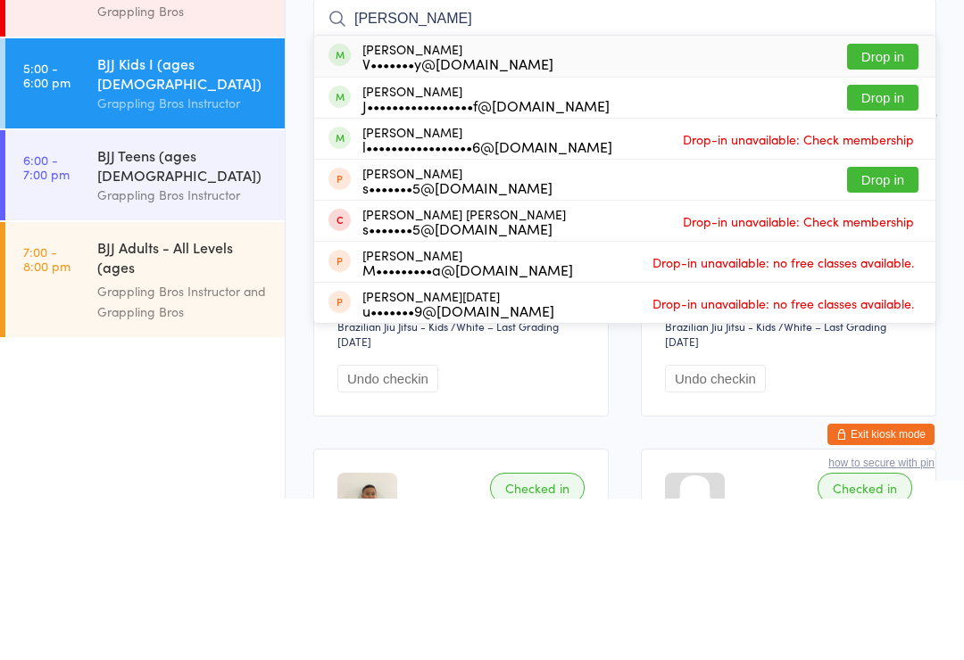
type input "Noah"
click at [895, 205] on button "Drop in" at bounding box center [882, 218] width 71 height 26
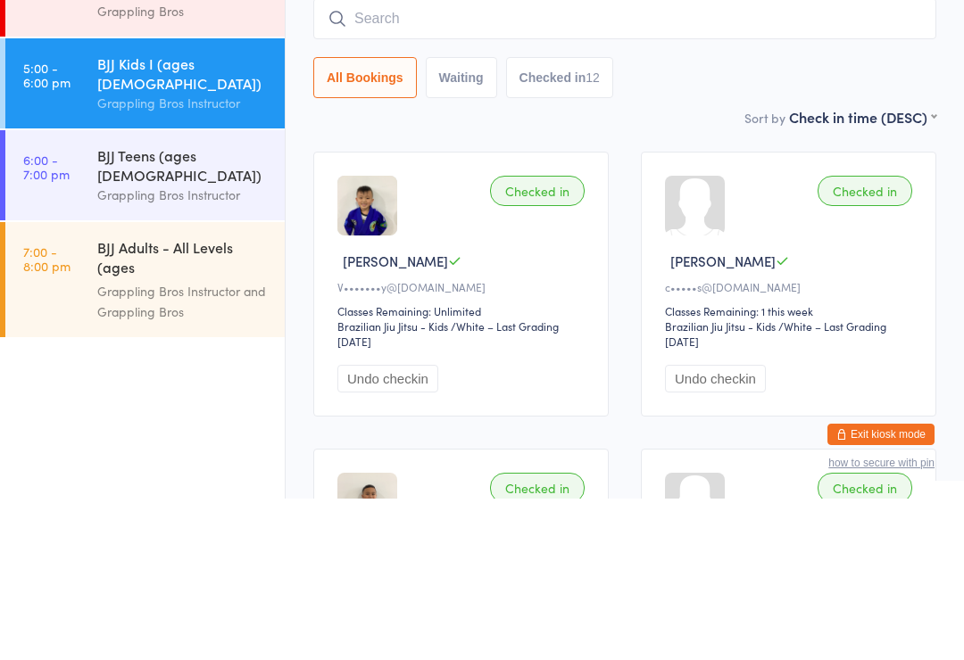
scroll to position [161, 0]
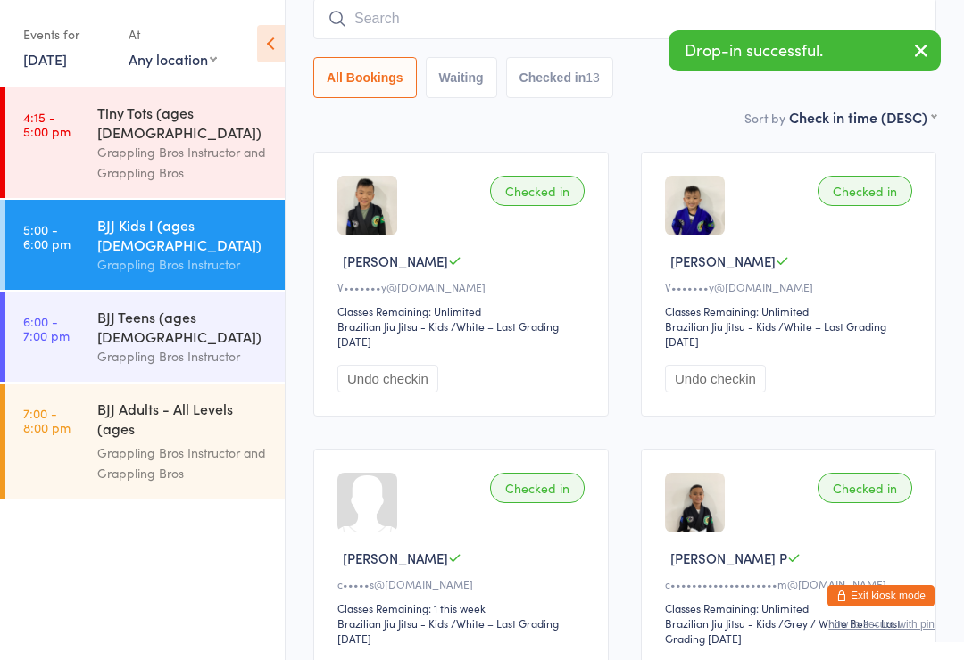
click at [370, 12] on input "search" at bounding box center [624, 18] width 623 height 41
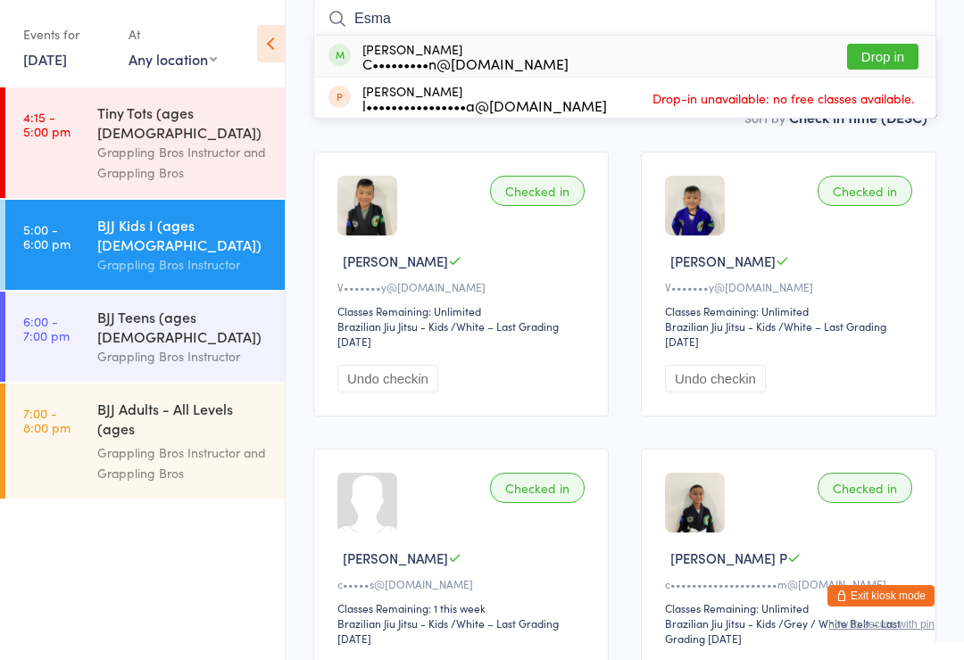
type input "Esma"
click at [428, 62] on div "C•••••••••n@gmail.com" at bounding box center [465, 63] width 206 height 14
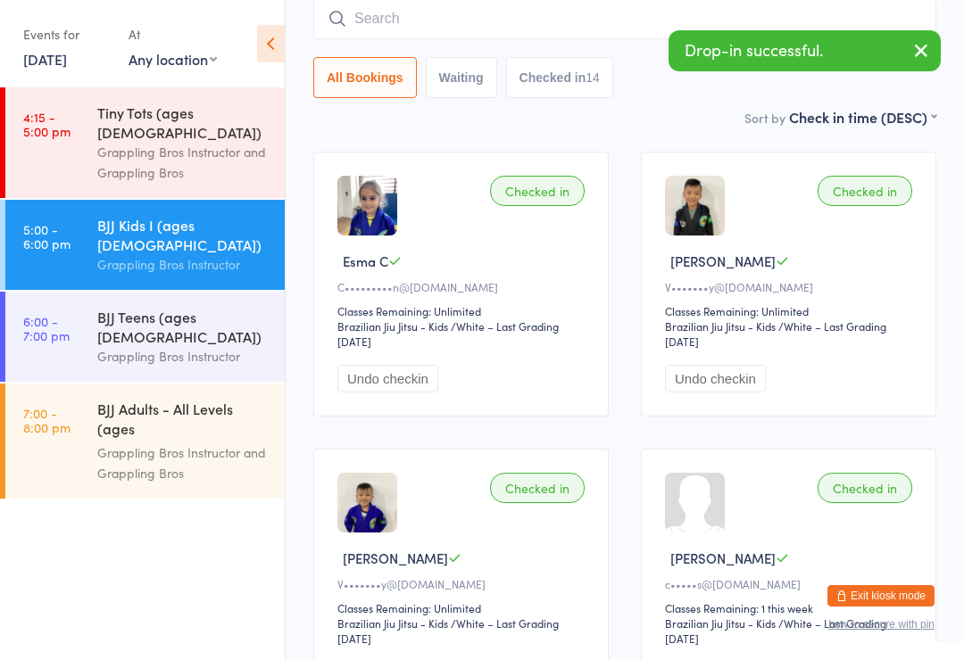
click at [119, 254] on div "Grappling Bros Instructor" at bounding box center [183, 264] width 172 height 21
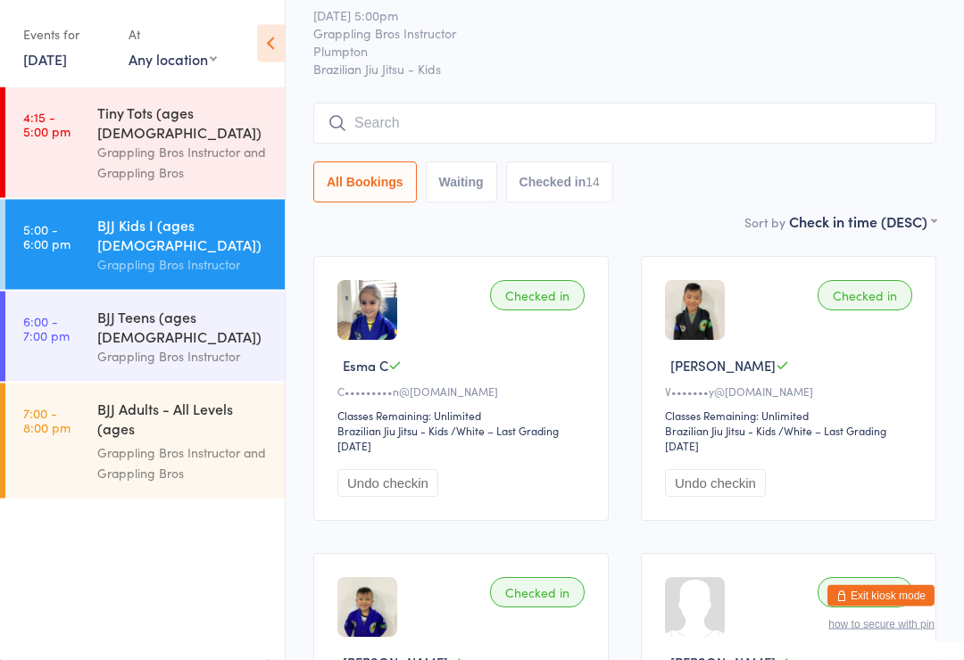
scroll to position [0, 0]
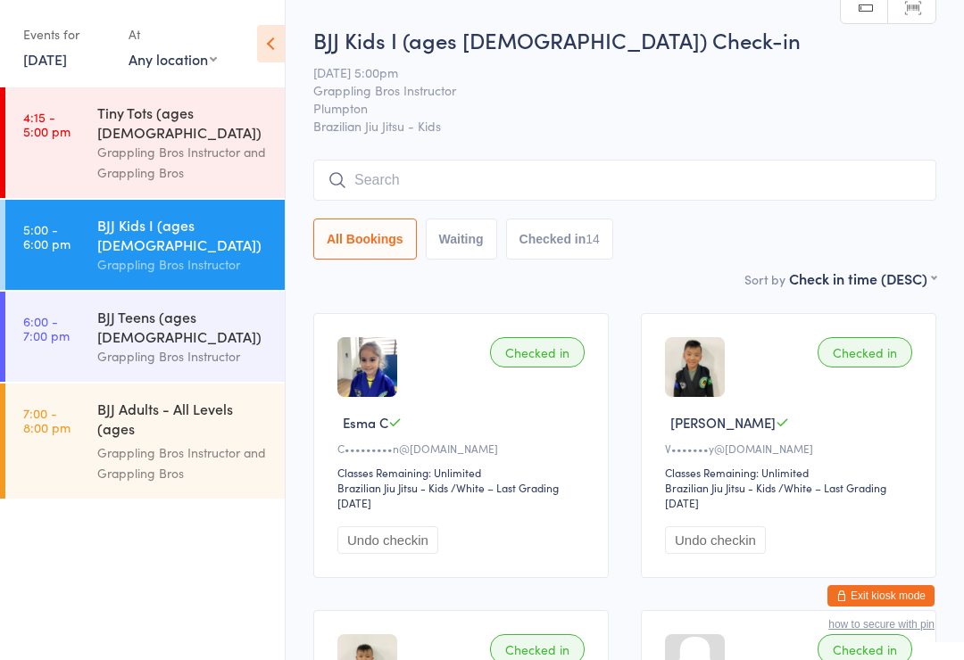
click at [868, 189] on input "search" at bounding box center [624, 180] width 623 height 41
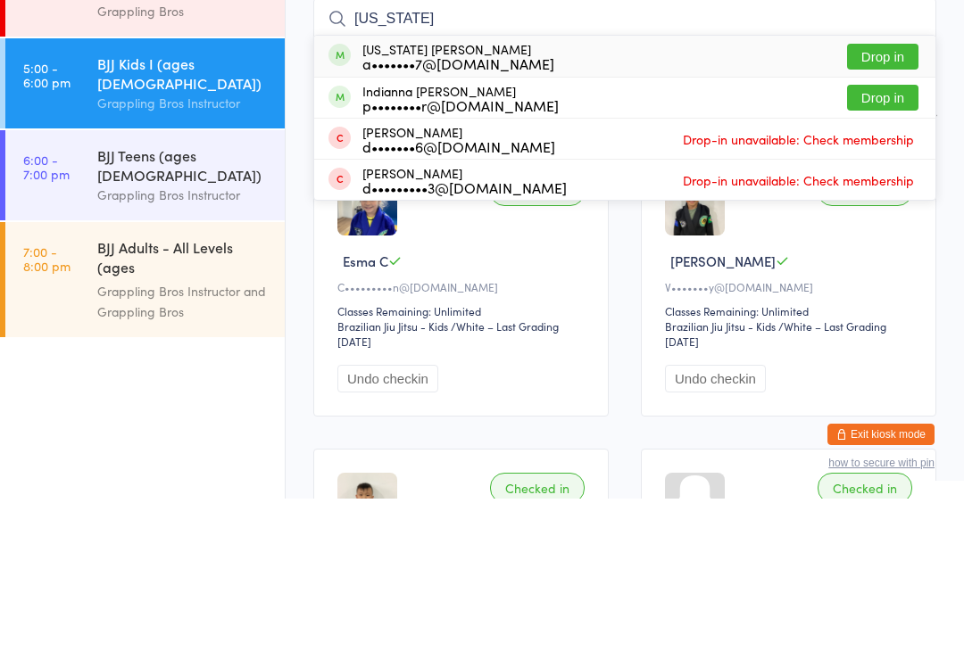
type input "Indiana"
click at [893, 205] on button "Drop in" at bounding box center [882, 218] width 71 height 26
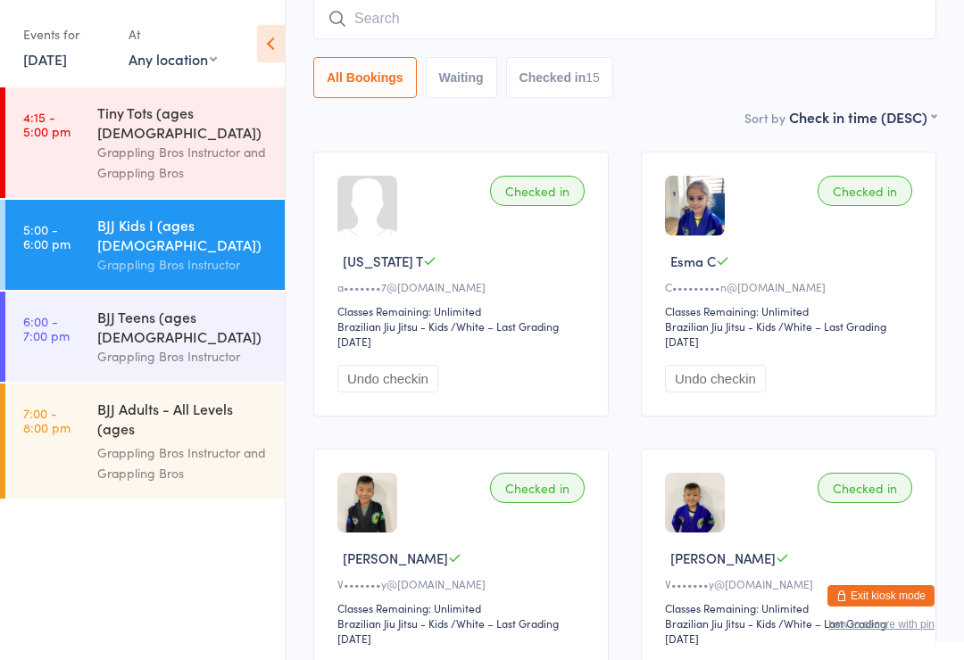
click at [528, 37] on input "search" at bounding box center [624, 18] width 623 height 41
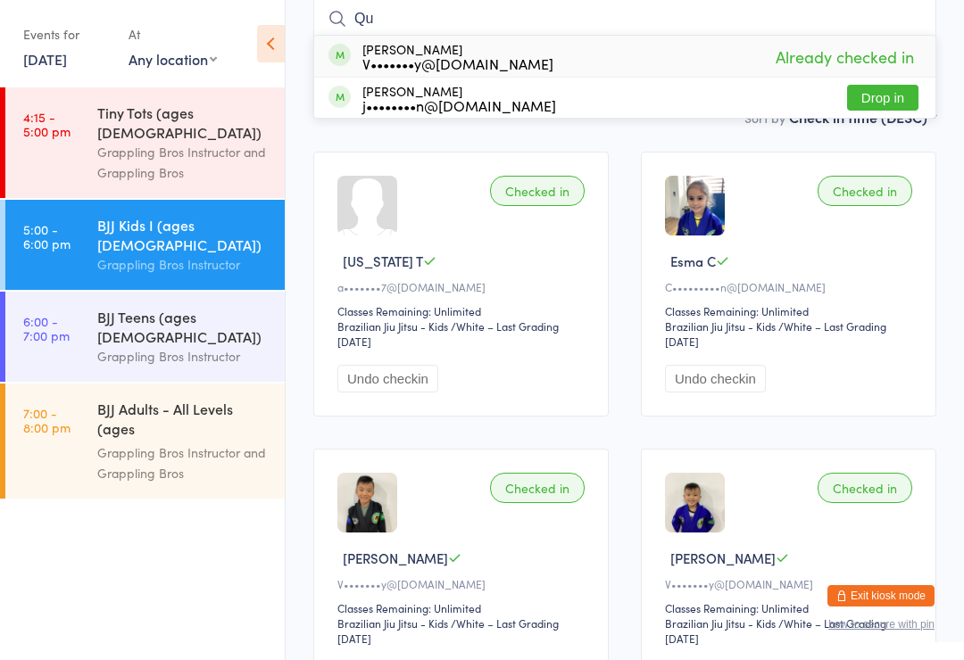
type input "Q"
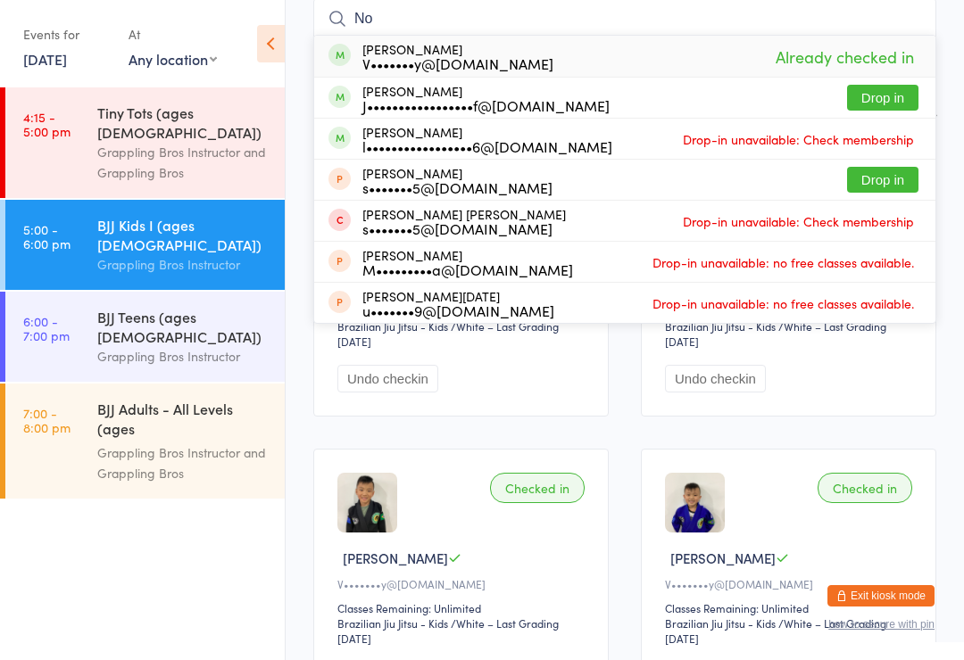
type input "N"
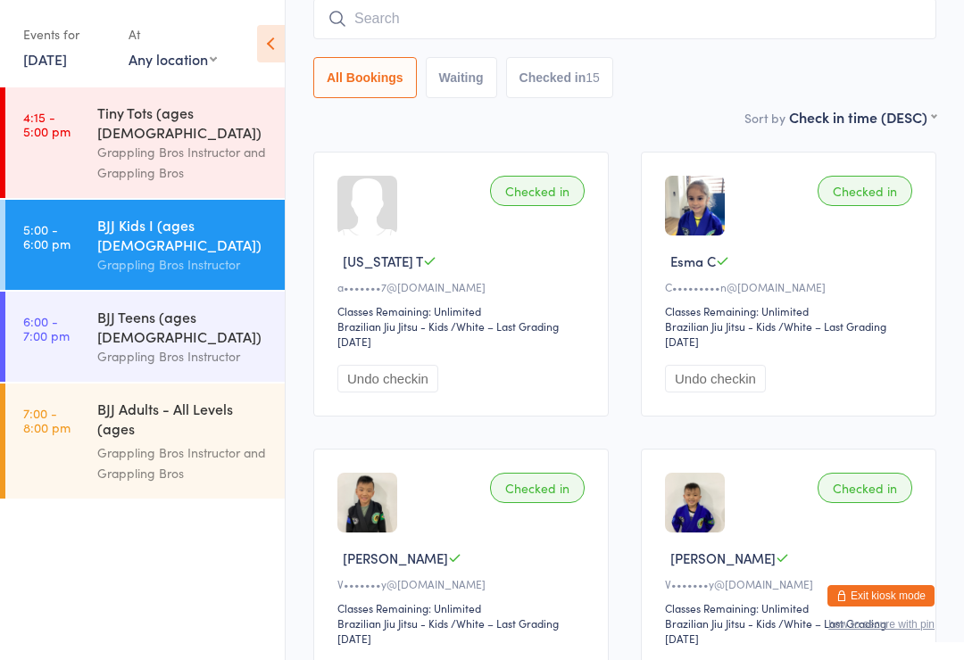
click at [617, 23] on input "search" at bounding box center [624, 18] width 623 height 41
type input "Ahmad"
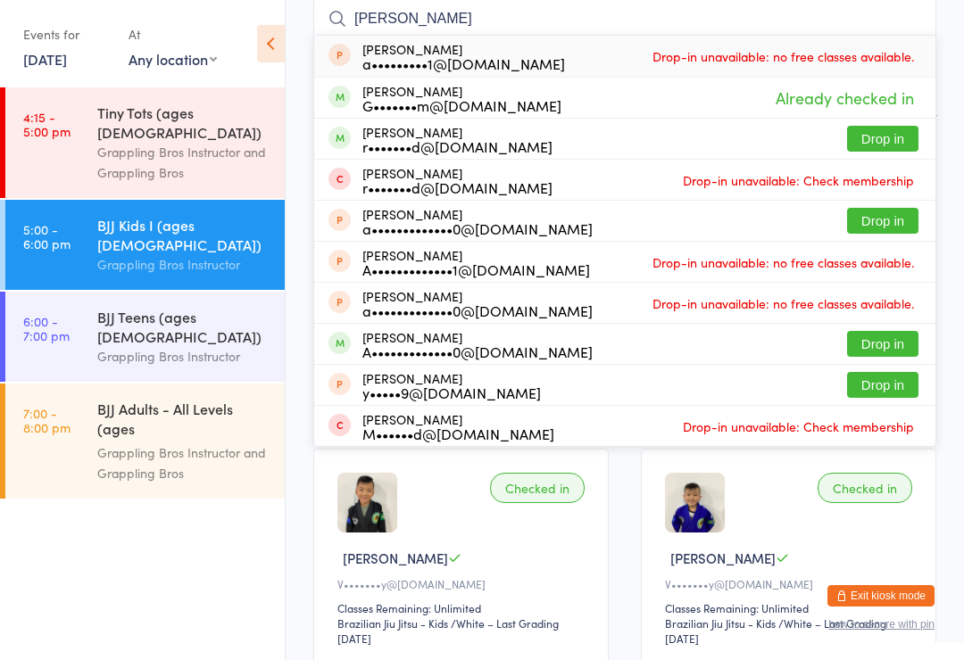
click at [111, 215] on div "BJJ Kids I (ages [DEMOGRAPHIC_DATA])" at bounding box center [183, 234] width 172 height 39
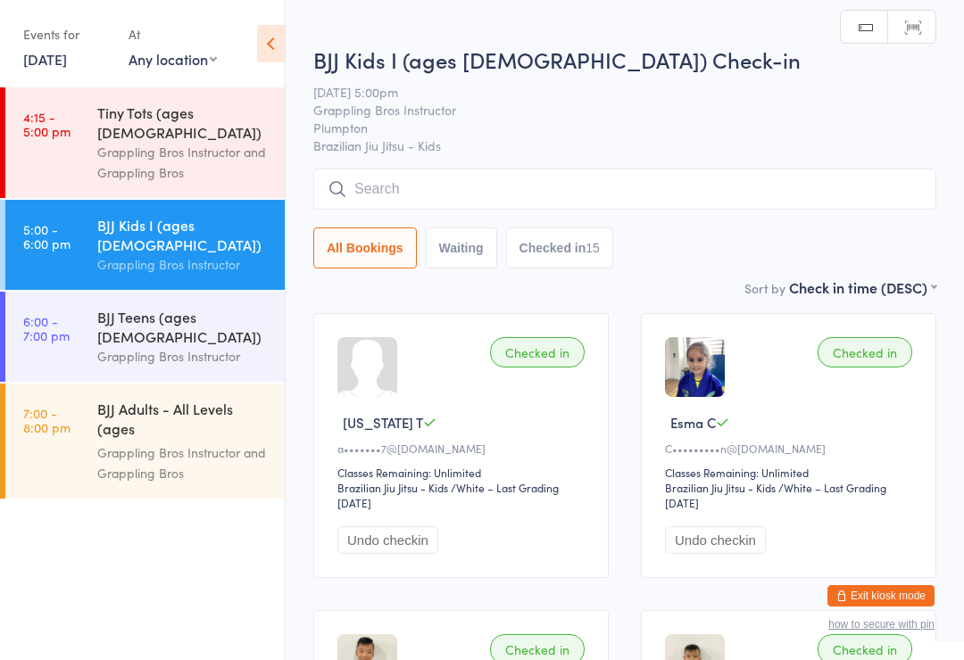
click at [140, 307] on div "BJJ Teens (ages 11-15)" at bounding box center [183, 326] width 172 height 39
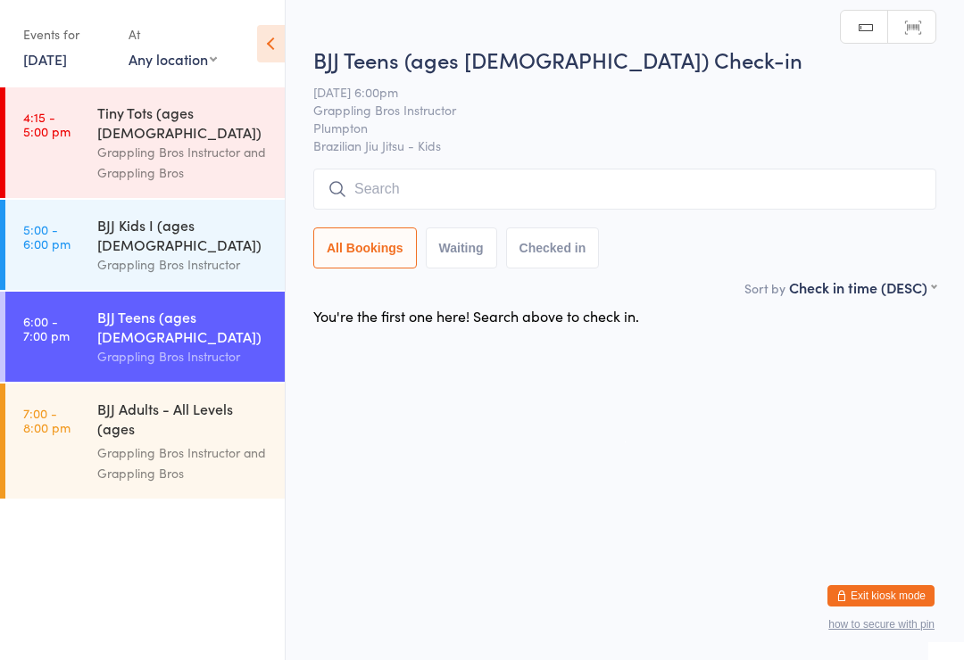
click at [130, 215] on div "BJJ Kids I (ages [DEMOGRAPHIC_DATA])" at bounding box center [183, 234] width 172 height 39
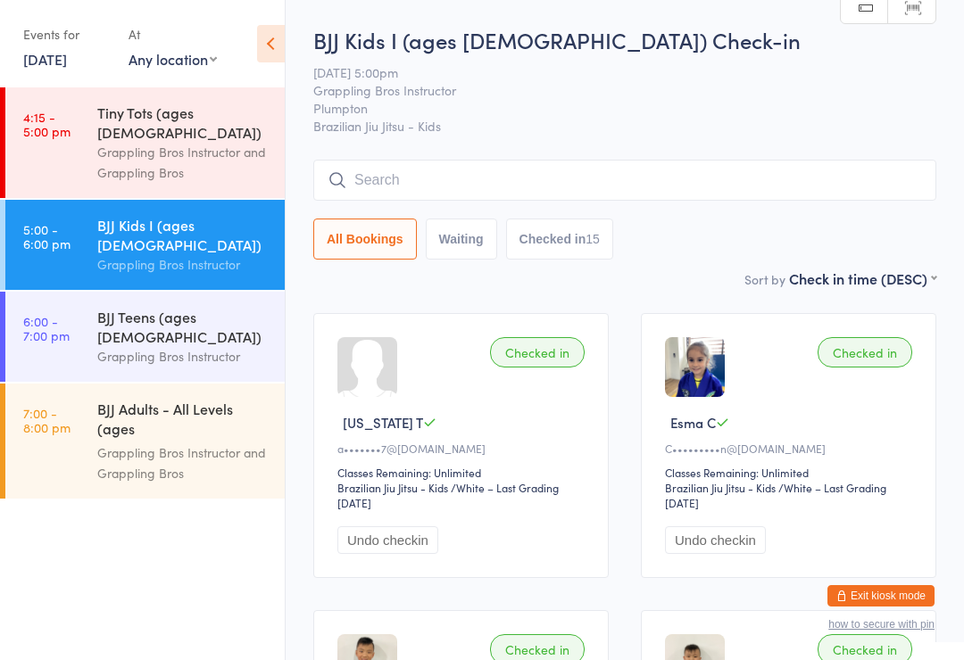
click at [145, 319] on div "BJJ Teens (ages 11-15) Grappling Bros Instructor" at bounding box center [190, 337] width 187 height 90
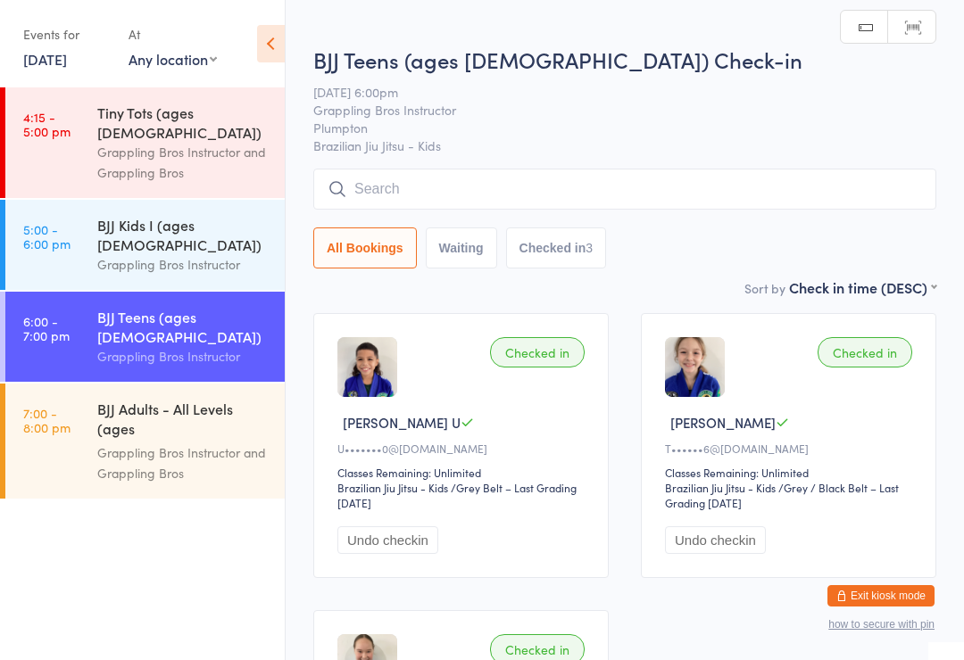
click at [449, 210] on input "search" at bounding box center [624, 189] width 623 height 41
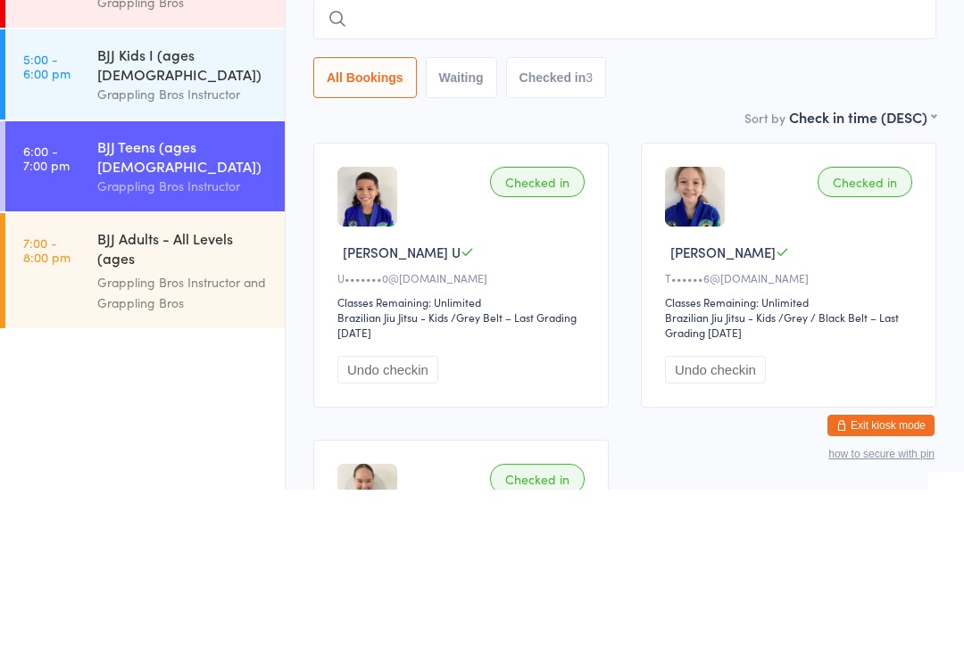
type input "I"
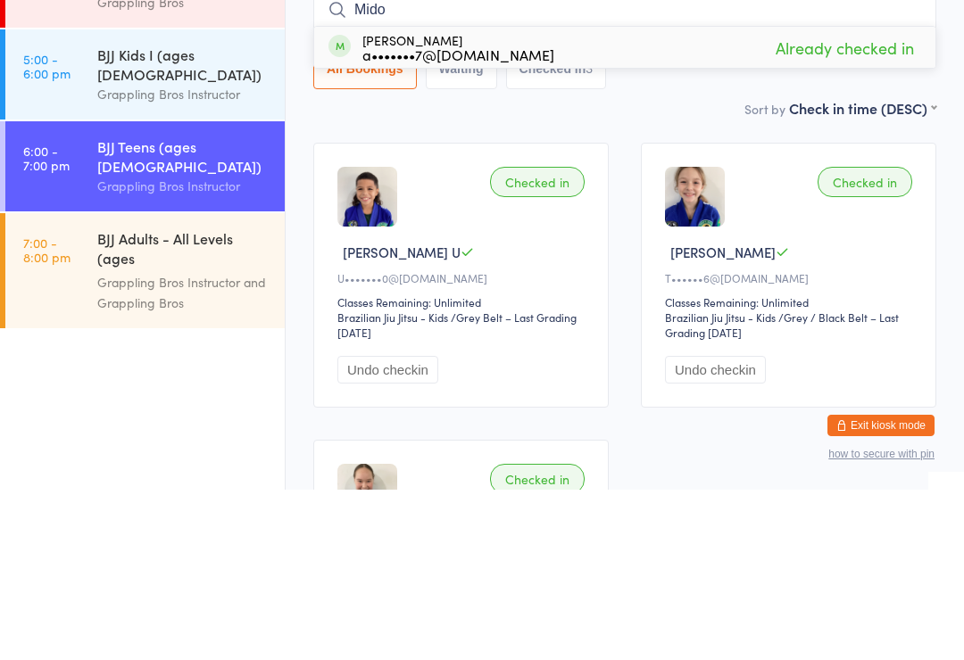
type input "Mido"
click at [415, 218] on div "a•••••••7@yahoo.com.au" at bounding box center [458, 225] width 192 height 14
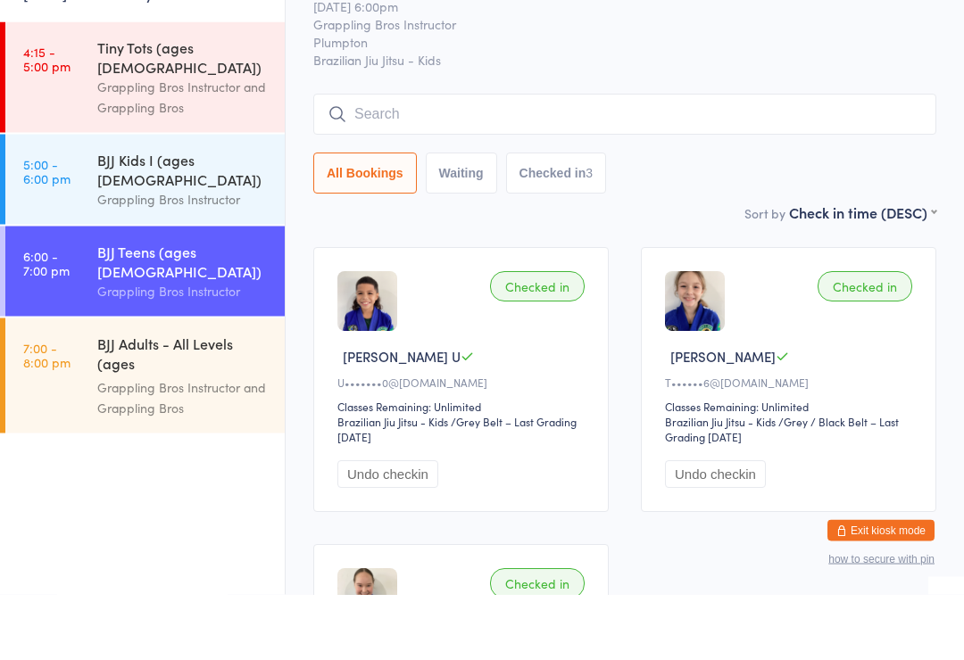
click at [111, 254] on div "Grappling Bros Instructor" at bounding box center [183, 264] width 172 height 21
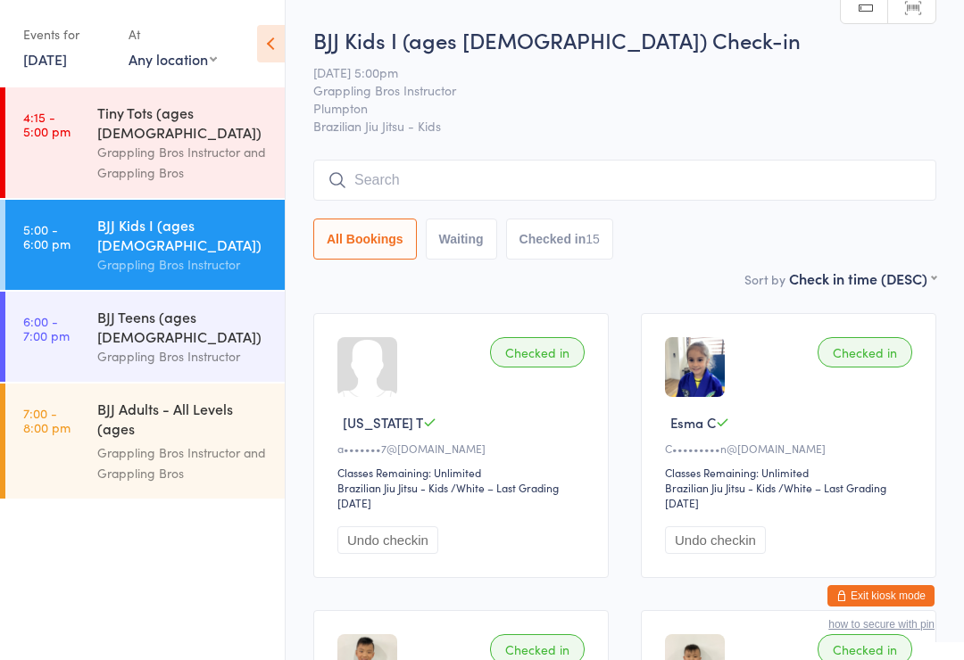
click at [77, 313] on link "6:00 - 7:00 pm BJJ Teens (ages 11-15) Grappling Bros Instructor" at bounding box center [144, 337] width 279 height 90
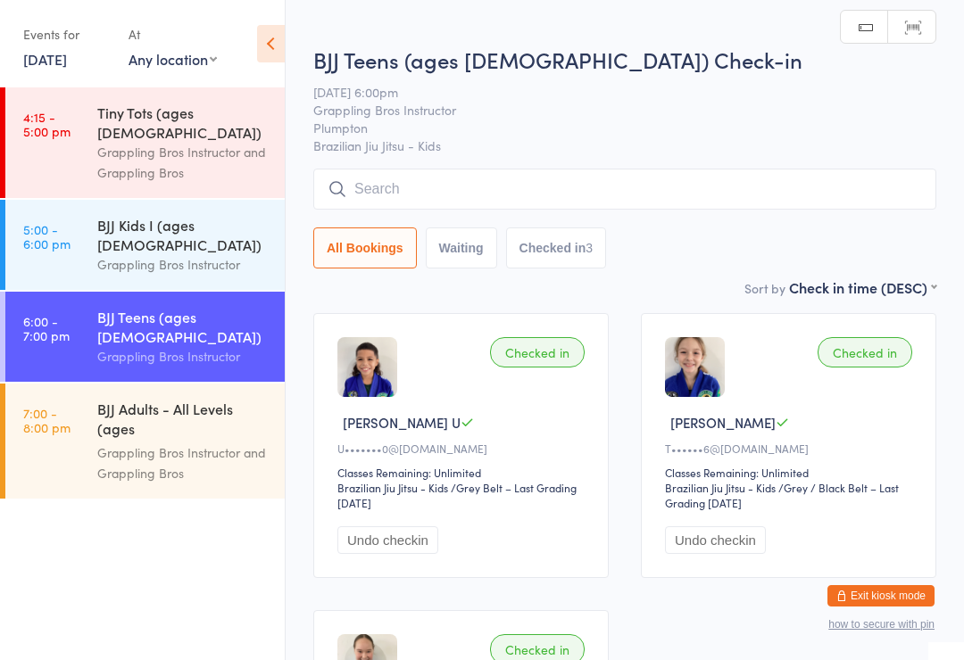
click at [734, 164] on div "BJJ Teens (ages 11-15) Check-in 15 Sep 6:00pm Grappling Bros Instructor Plumpto…" at bounding box center [624, 161] width 623 height 233
click at [725, 180] on input "search" at bounding box center [624, 189] width 623 height 41
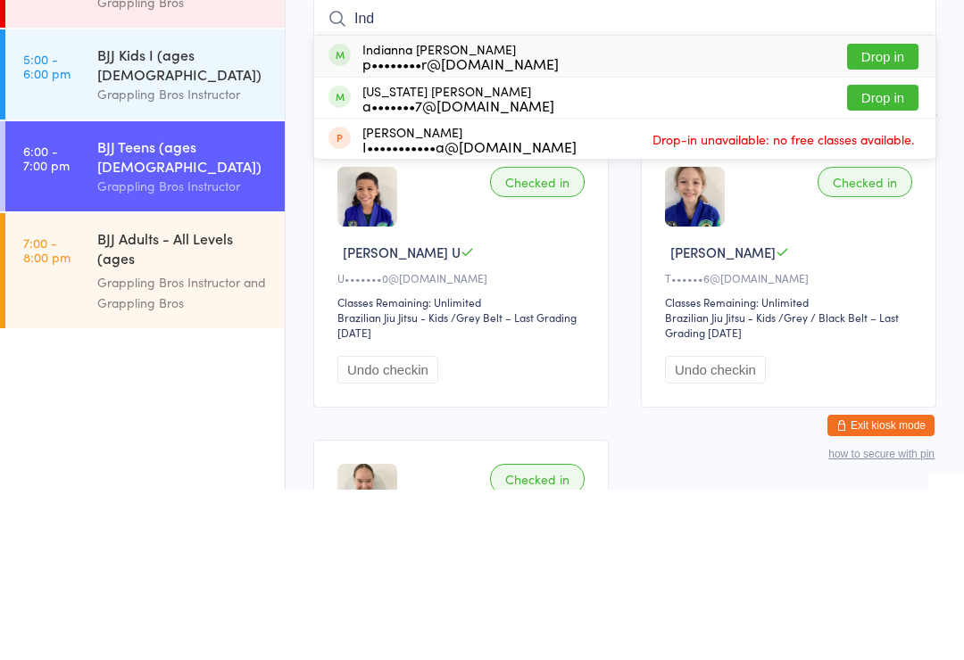
type input "Ind"
click at [573, 206] on div "Indianna Martin p••••••••r@live.com.au Drop in" at bounding box center [624, 226] width 621 height 41
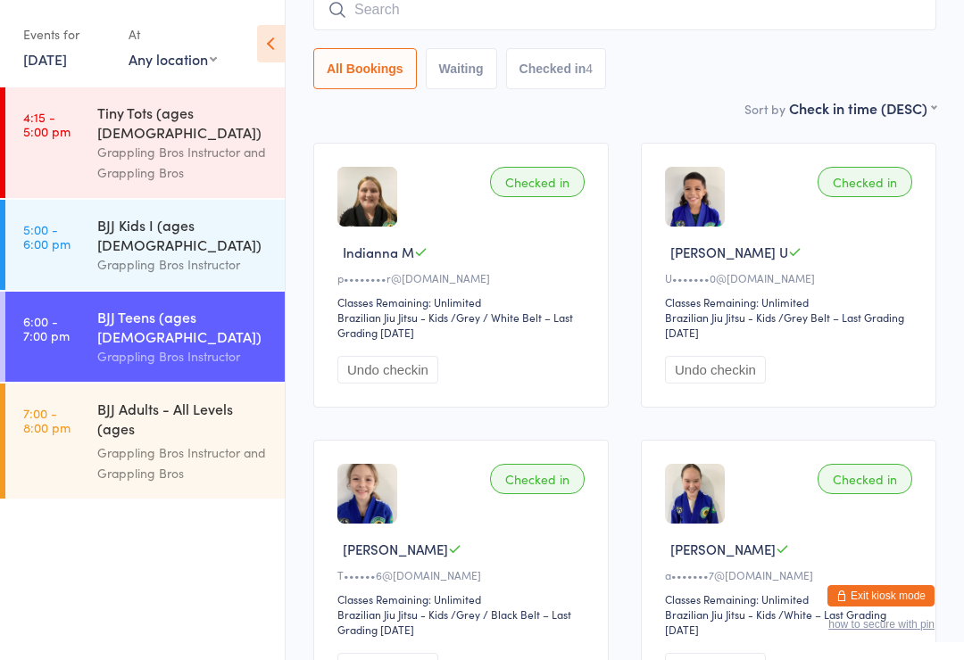
click at [615, 17] on input "search" at bounding box center [624, 9] width 623 height 41
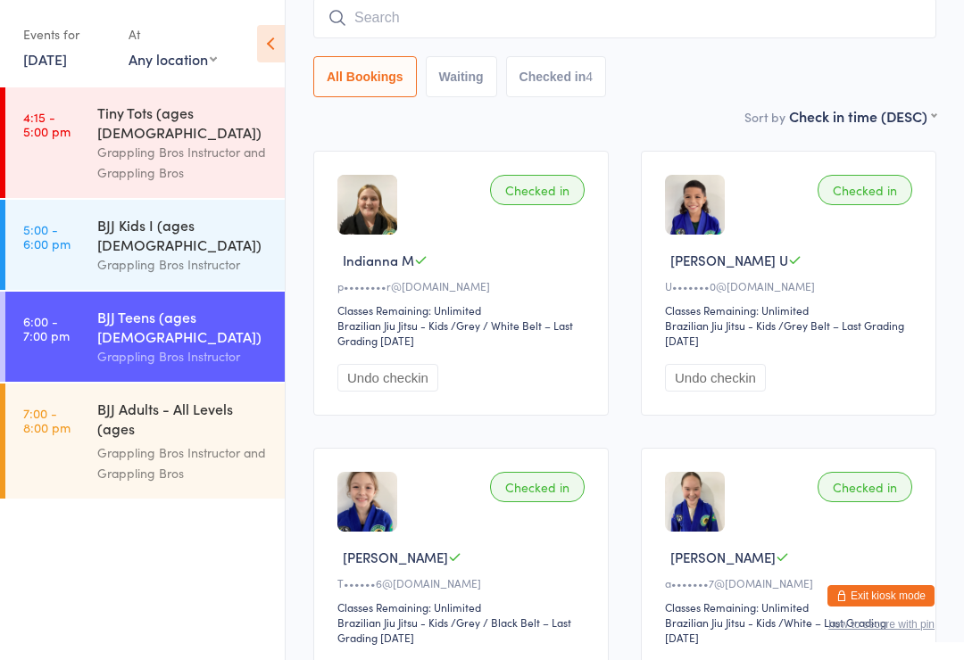
scroll to position [161, 0]
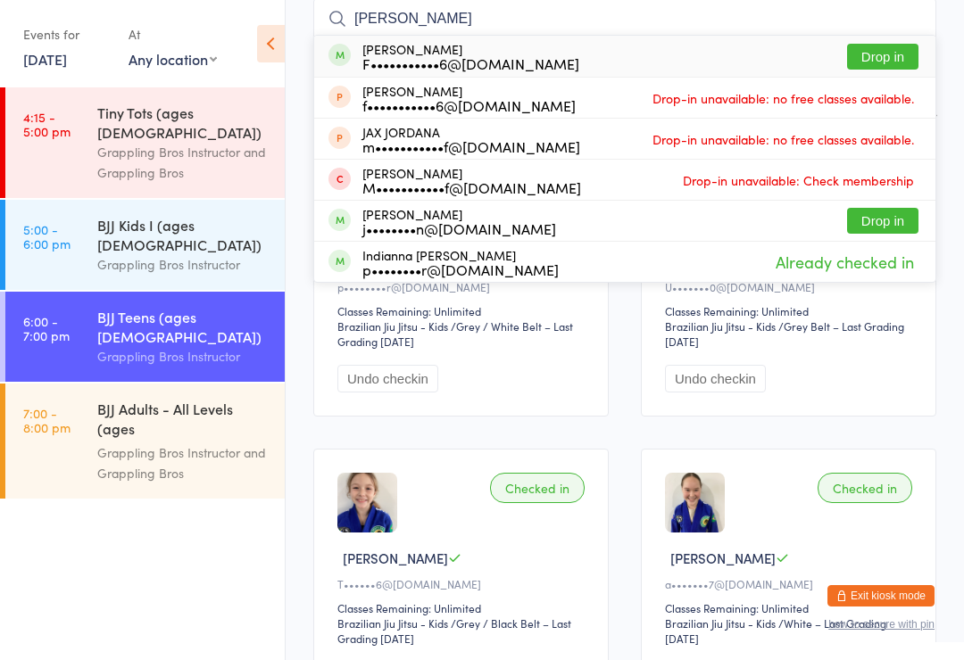
type input "Joanna"
click at [888, 55] on button "Drop in" at bounding box center [882, 57] width 71 height 26
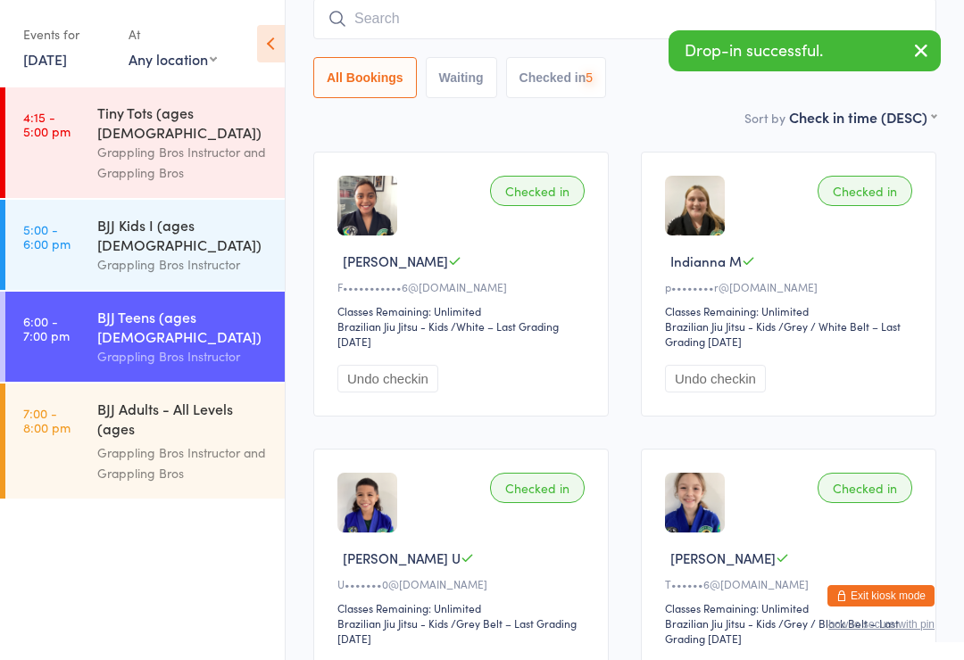
click at [590, 13] on input "search" at bounding box center [624, 18] width 623 height 41
type input "Imo"
click at [498, 56] on div "p••••••••r@live.com.au" at bounding box center [460, 63] width 196 height 14
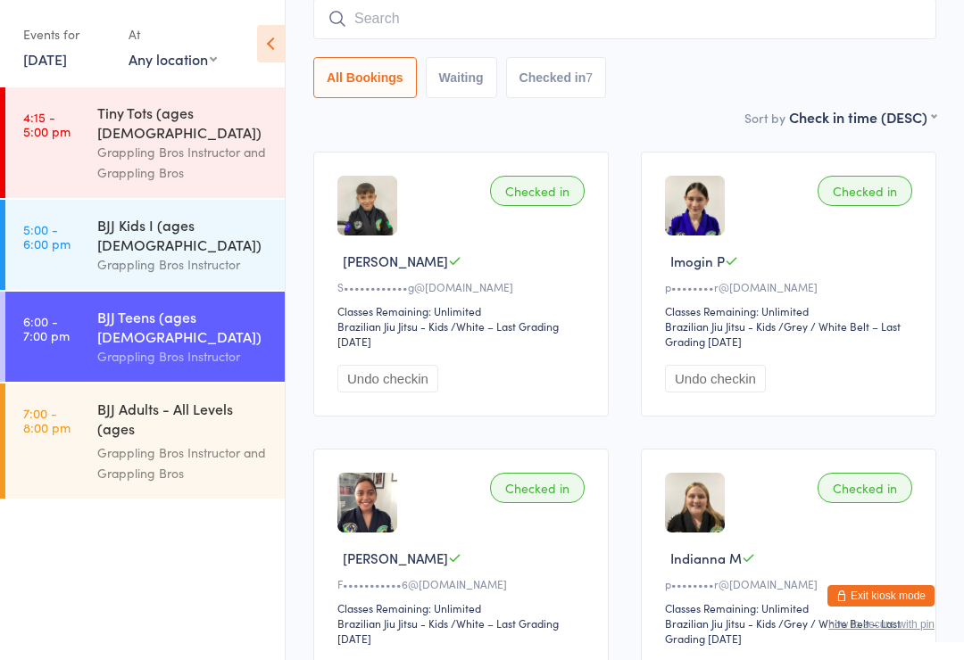
click at [783, 21] on input "search" at bounding box center [624, 18] width 623 height 41
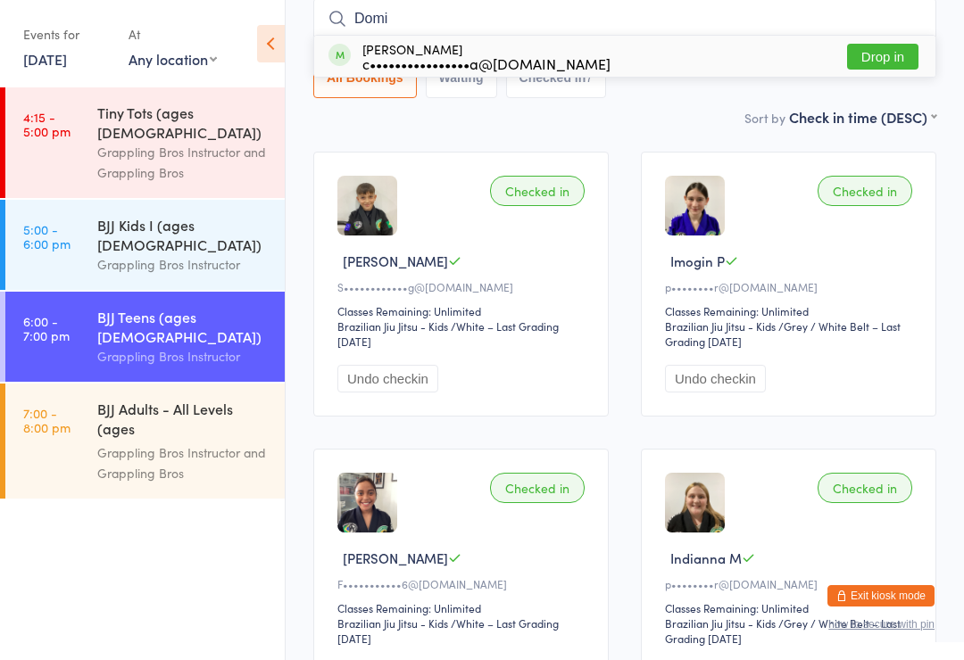
type input "Domi"
click at [868, 54] on button "Drop in" at bounding box center [882, 57] width 71 height 26
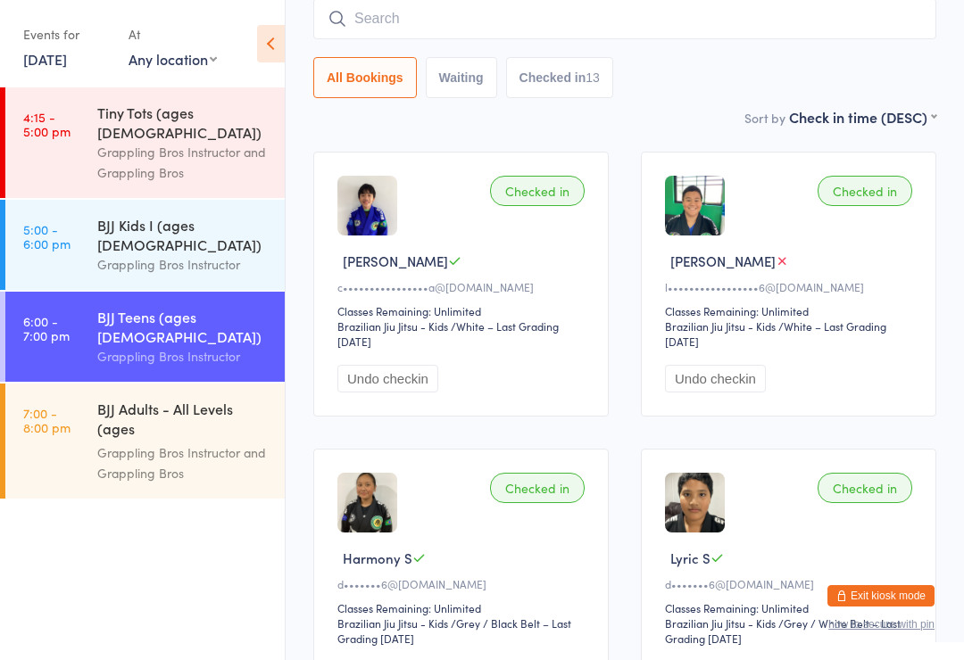
click at [466, 18] on input "search" at bounding box center [624, 18] width 623 height 41
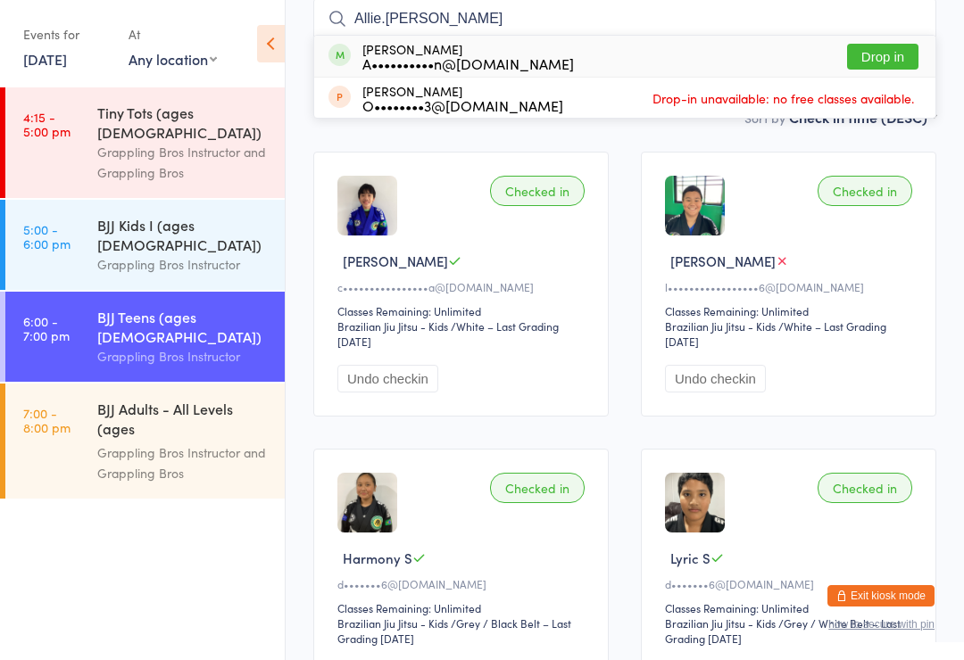
type input "Allie.bates"
click at [873, 56] on button "Drop in" at bounding box center [882, 57] width 71 height 26
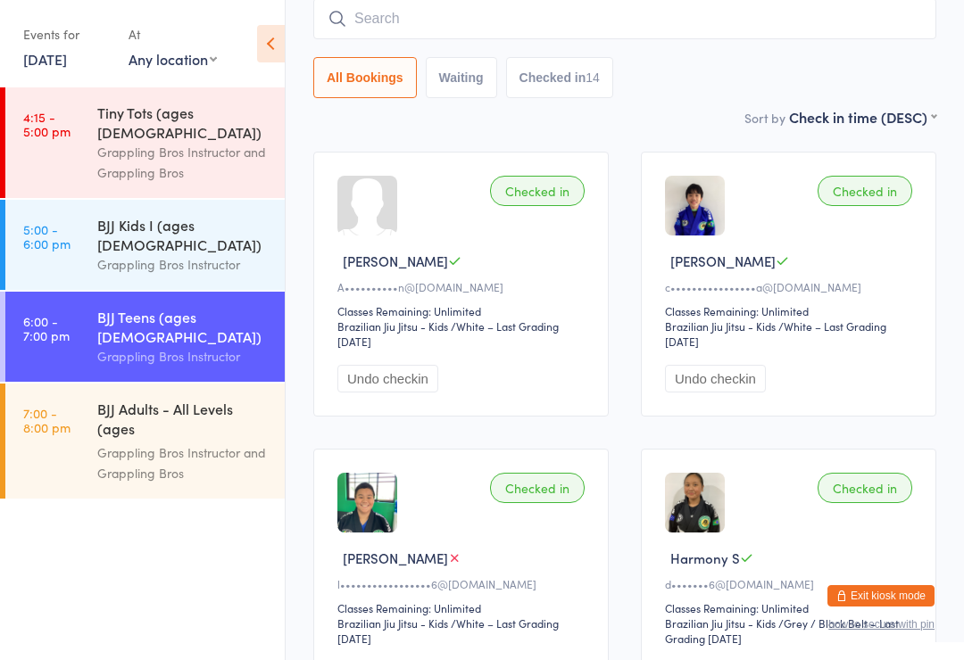
click at [512, 37] on input "search" at bounding box center [624, 18] width 623 height 41
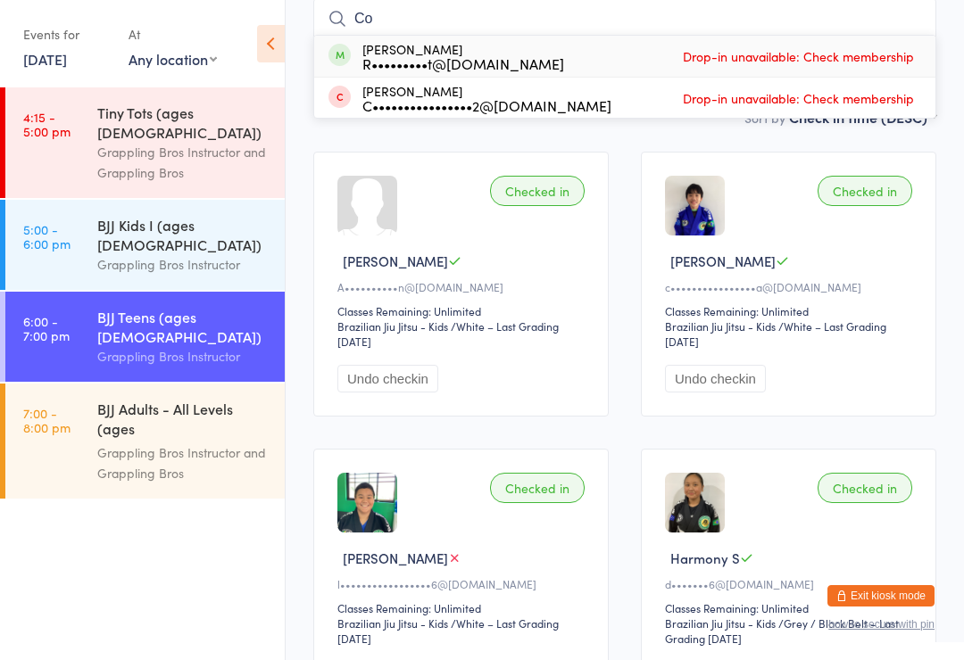
type input "C"
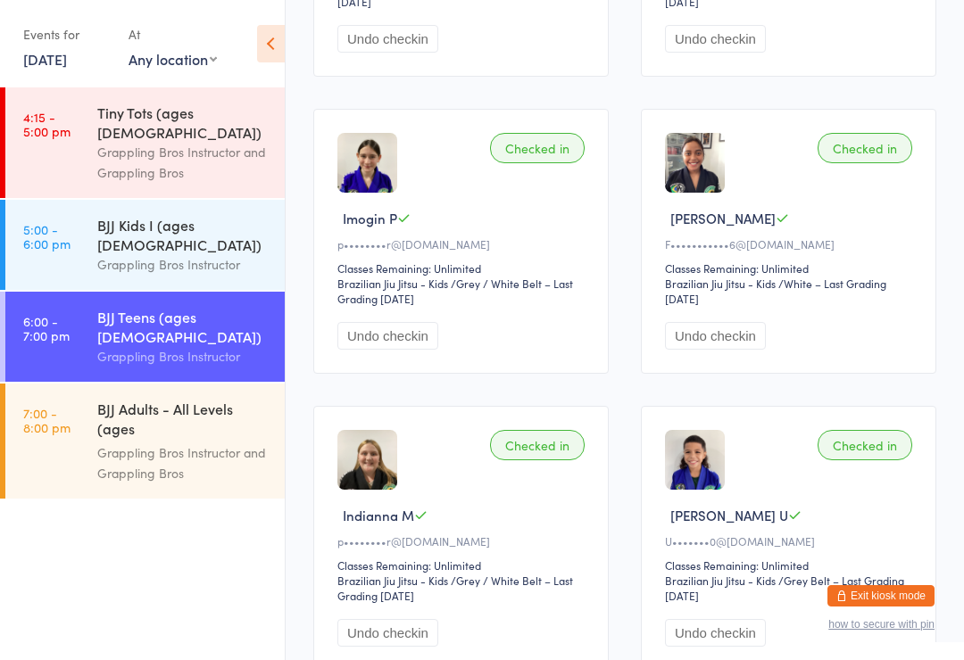
scroll to position [1440, 0]
